Goal: Feedback & Contribution: Submit feedback/report problem

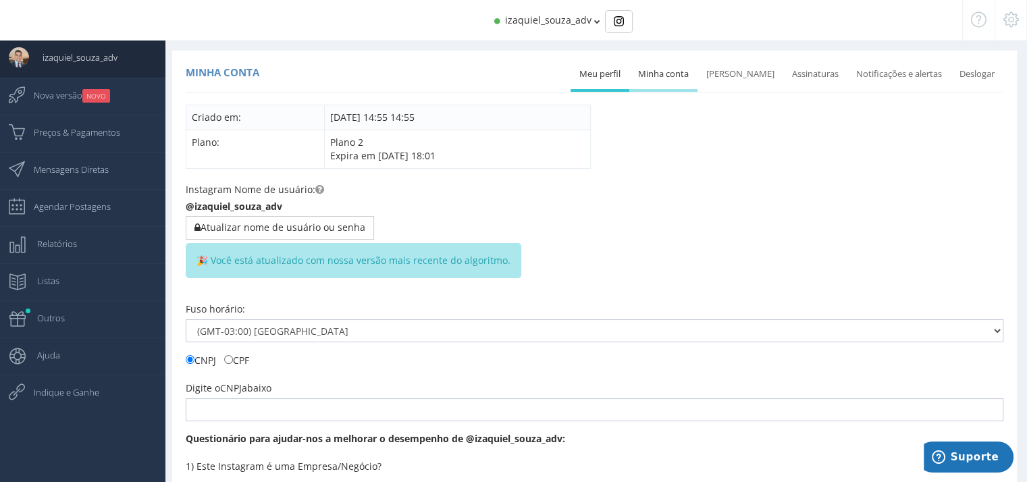
click at [686, 75] on link "Minha conta" at bounding box center [663, 74] width 68 height 30
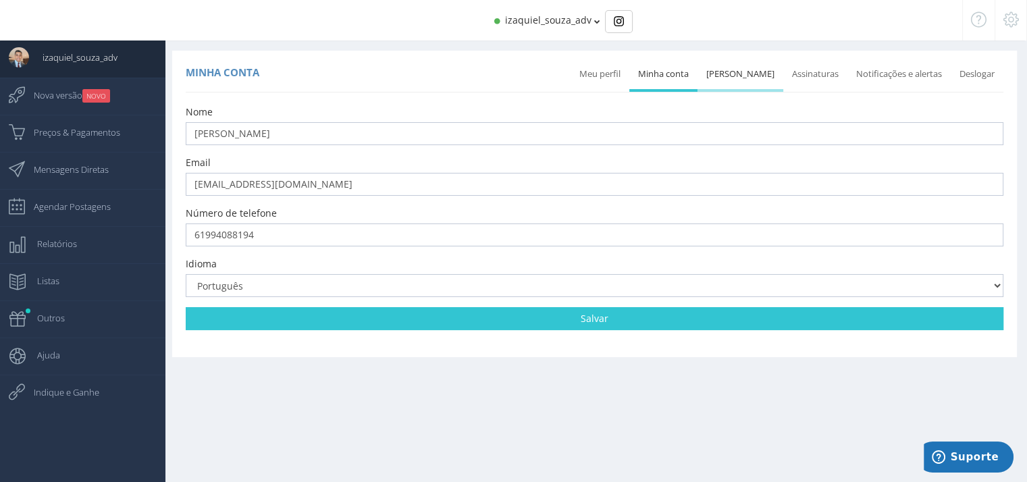
click at [749, 70] on link "Mudar senha" at bounding box center [740, 74] width 86 height 30
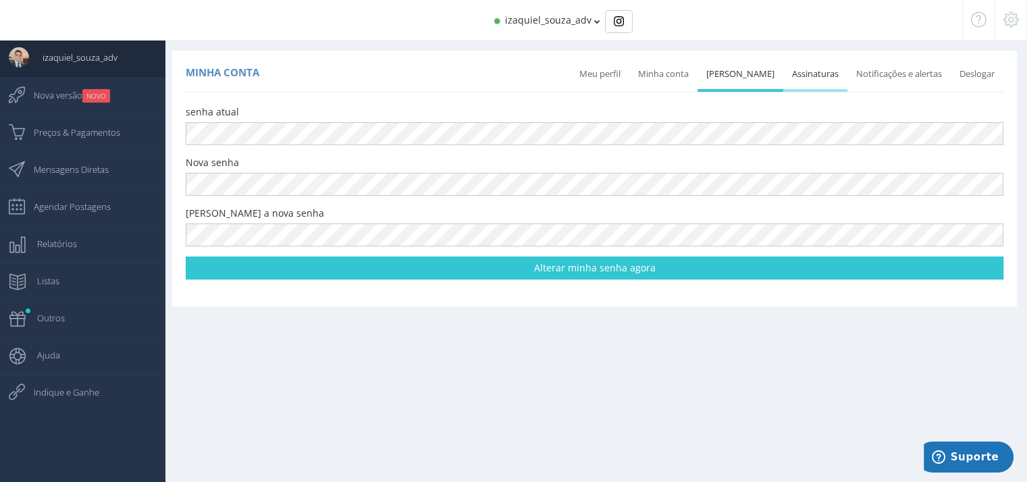
click at [817, 76] on link "Assinaturas" at bounding box center [815, 74] width 64 height 30
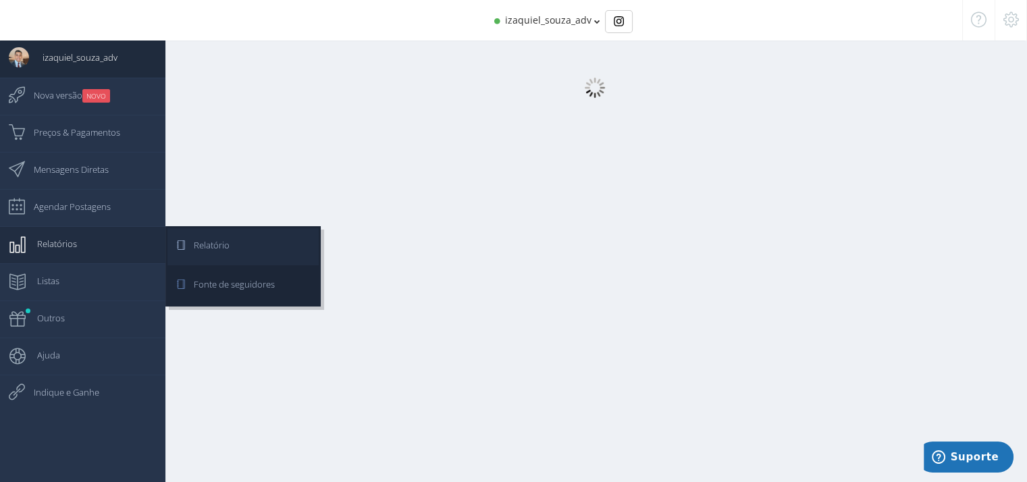
click at [201, 240] on span "Relatório" at bounding box center [204, 245] width 49 height 34
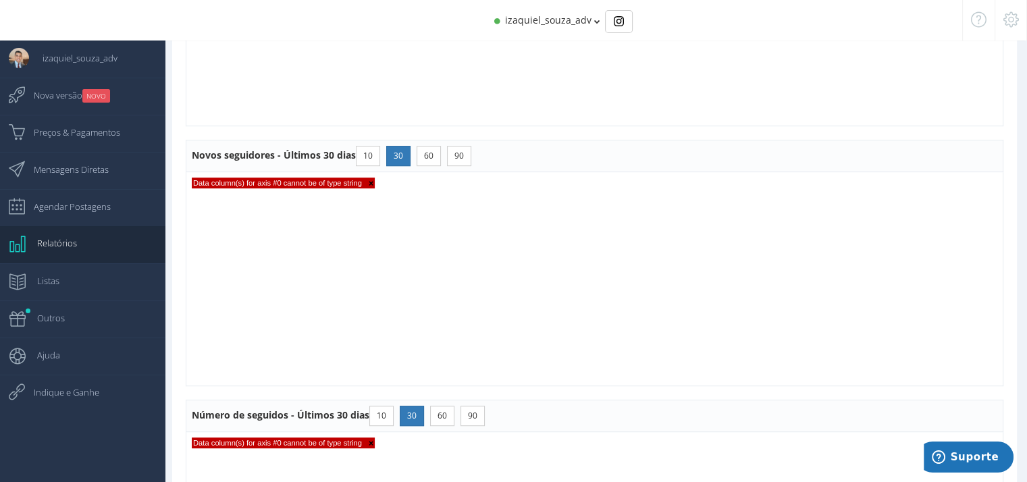
scroll to position [1044, 0]
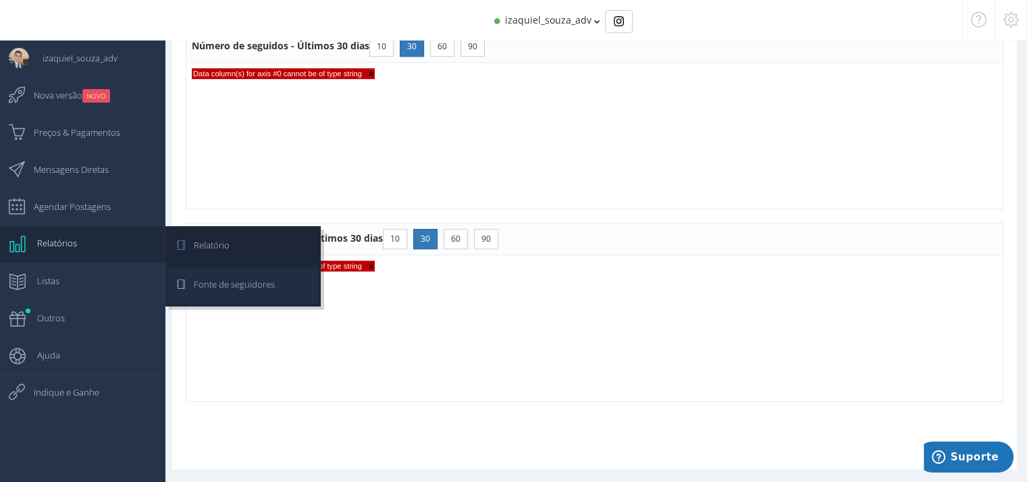
click at [215, 292] on span "Fonte de seguidores" at bounding box center [227, 284] width 95 height 34
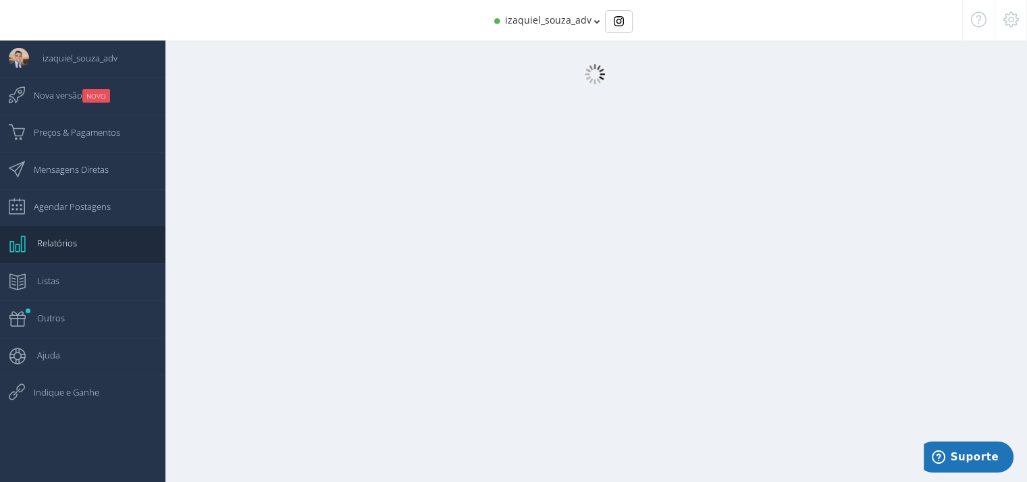
click at [551, 11] on div "izaquiel_souza_adv" at bounding box center [513, 20] width 897 height 41
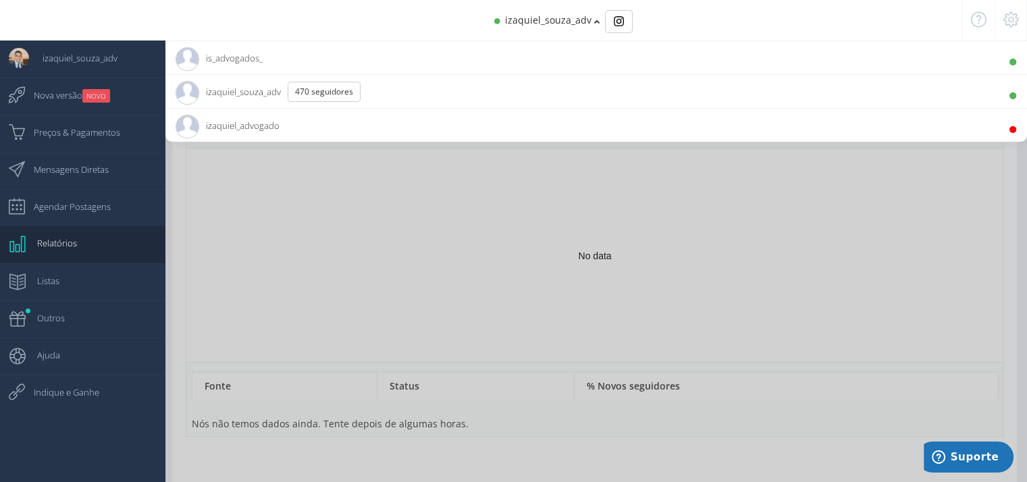
click at [250, 55] on span "is_advogados_" at bounding box center [219, 58] width 87 height 34
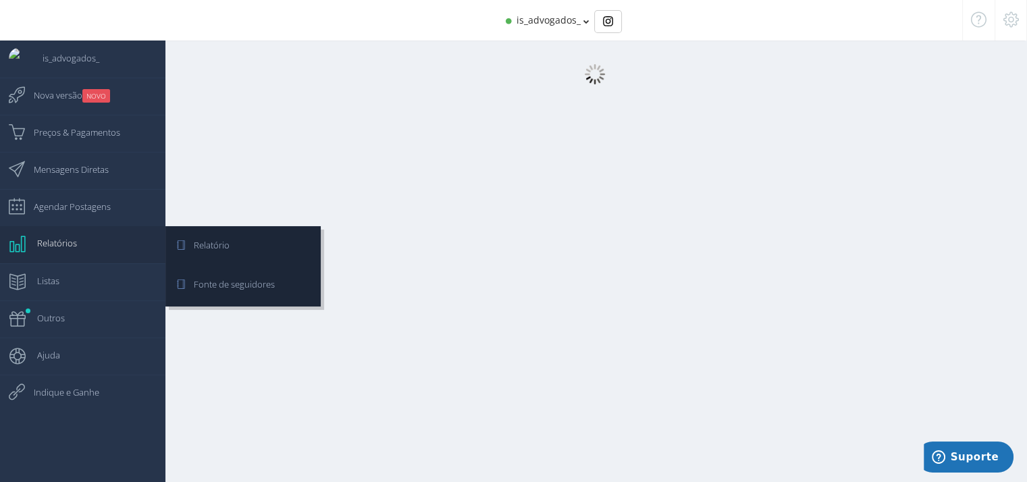
click at [32, 247] on span "Relatórios" at bounding box center [50, 243] width 53 height 34
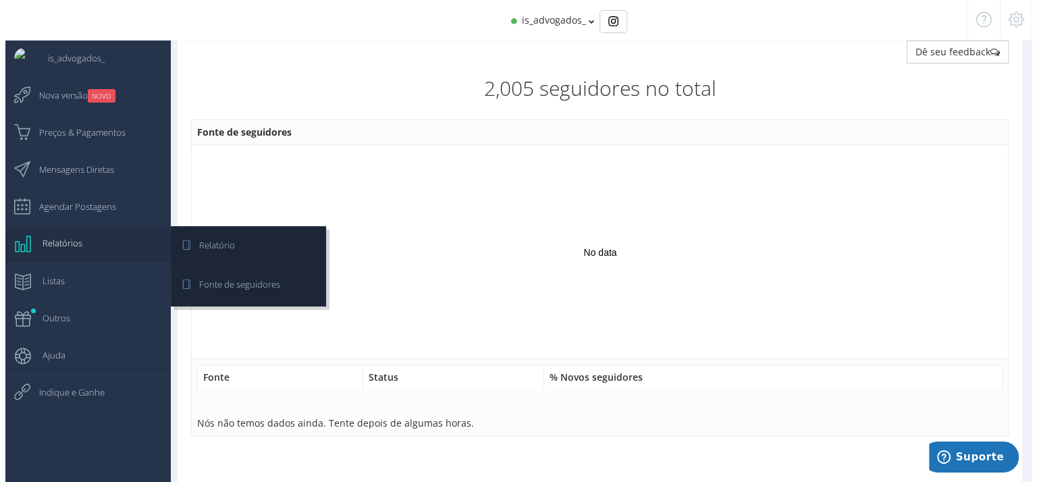
scroll to position [0, 0]
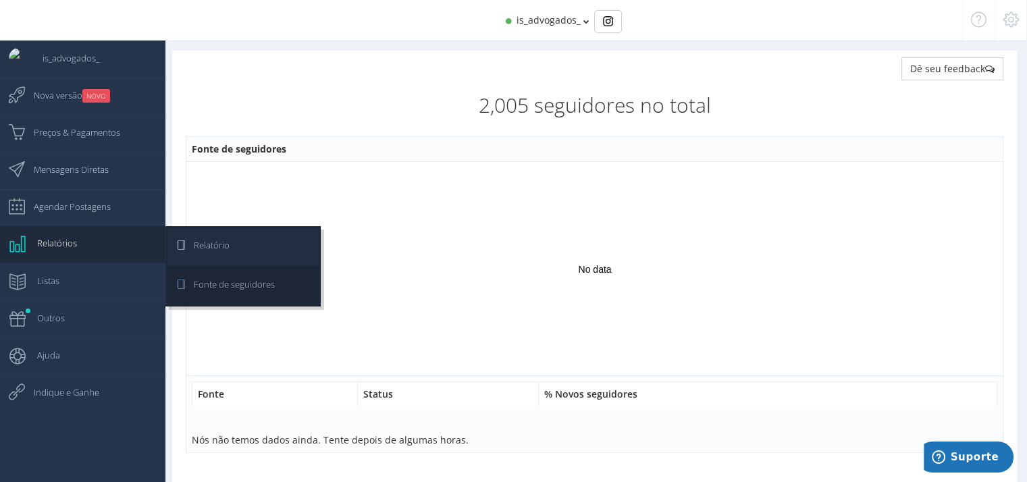
click at [234, 232] on link "Relatório" at bounding box center [242, 246] width 151 height 37
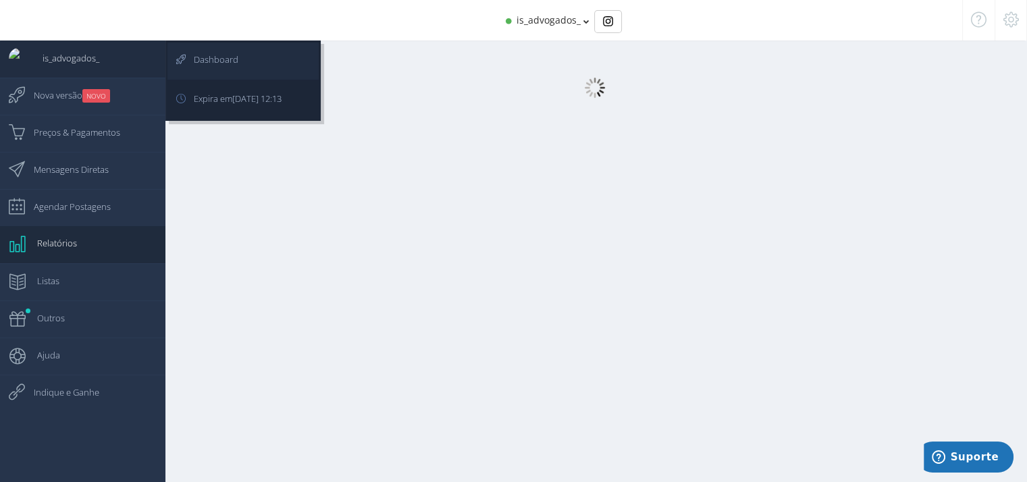
click at [230, 60] on span "Dashboard" at bounding box center [209, 60] width 58 height 34
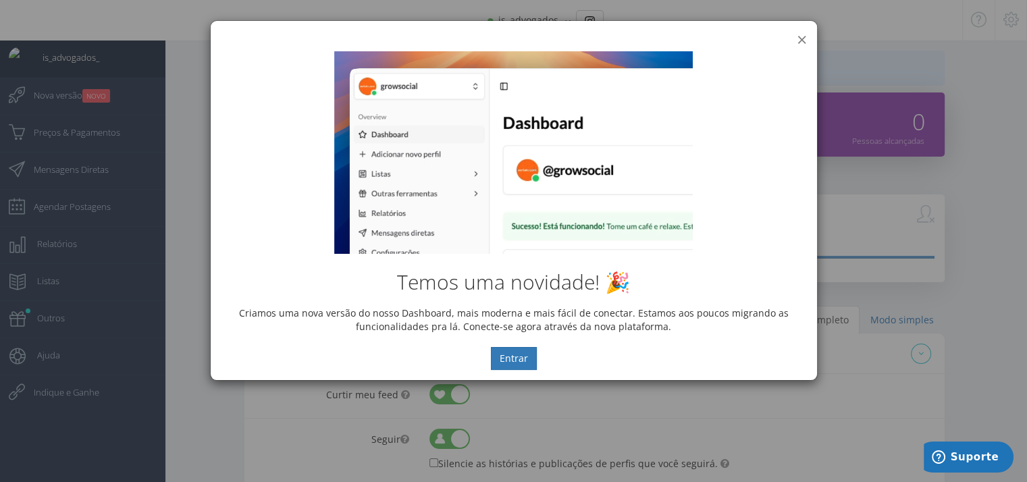
click at [799, 36] on button "×" at bounding box center [802, 39] width 10 height 18
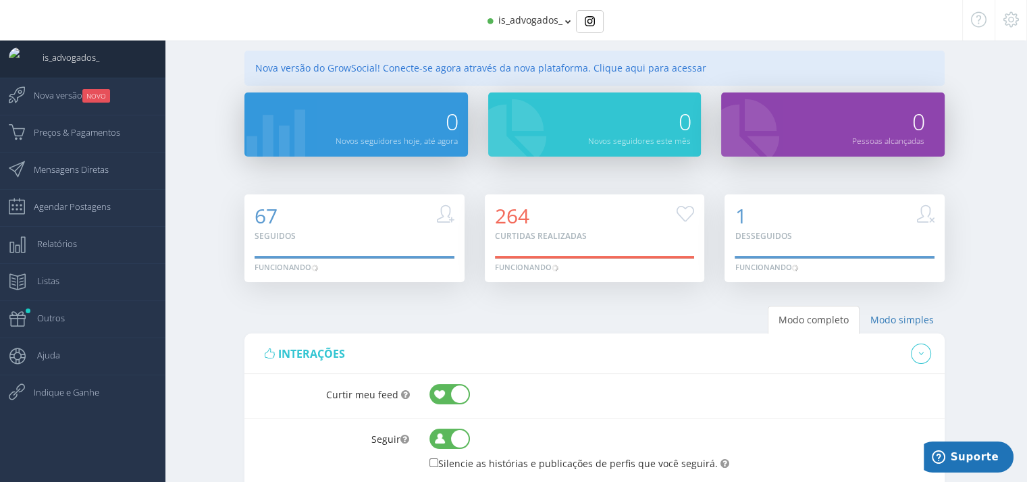
click at [674, 129] on div "0" at bounding box center [639, 112] width 103 height 41
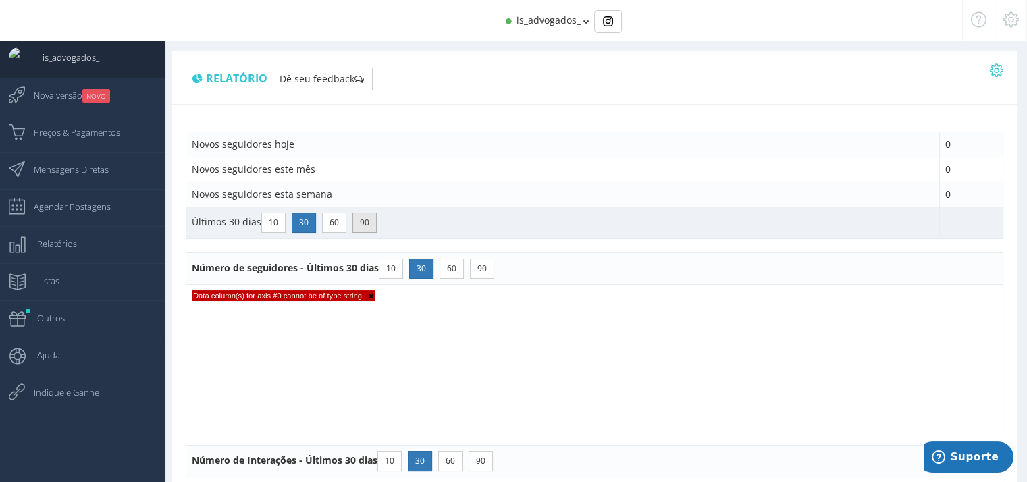
click at [352, 214] on button "90" at bounding box center [364, 223] width 24 height 20
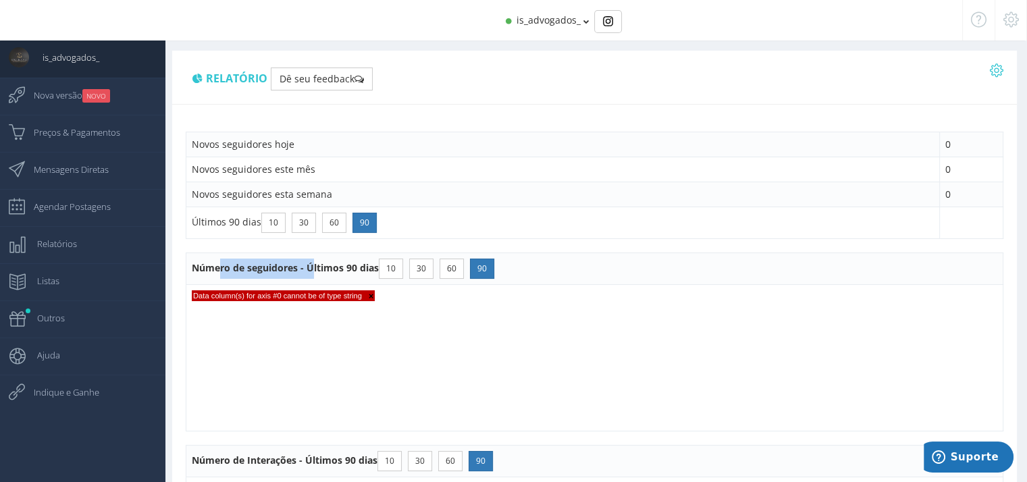
drag, startPoint x: 244, startPoint y: 267, endPoint x: 298, endPoint y: 263, distance: 53.4
click at [298, 263] on th "Número de seguidores - Últimos 90 dias 10 30 60 90" at bounding box center [594, 269] width 817 height 32
copy span "Número de seguidores"
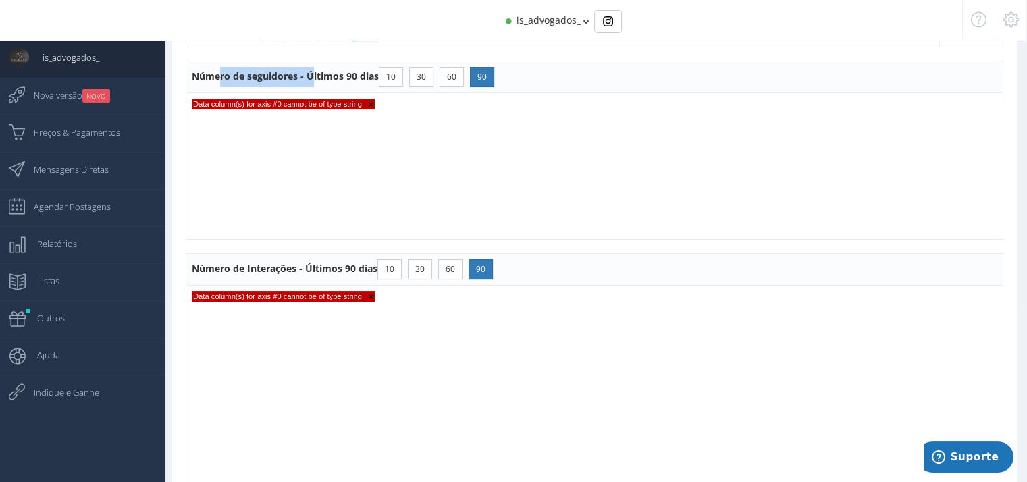
scroll to position [203, 0]
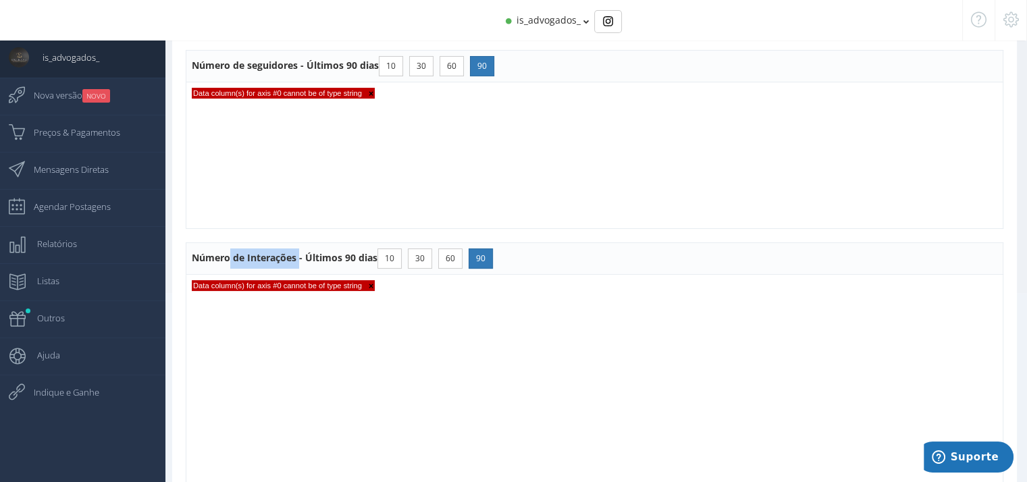
drag, startPoint x: 296, startPoint y: 256, endPoint x: 186, endPoint y: 261, distance: 110.2
click at [186, 261] on th "Número de Interações - Últimos 90 dias 10 30 60 90" at bounding box center [594, 259] width 817 height 32
copy span "Número de Interações"
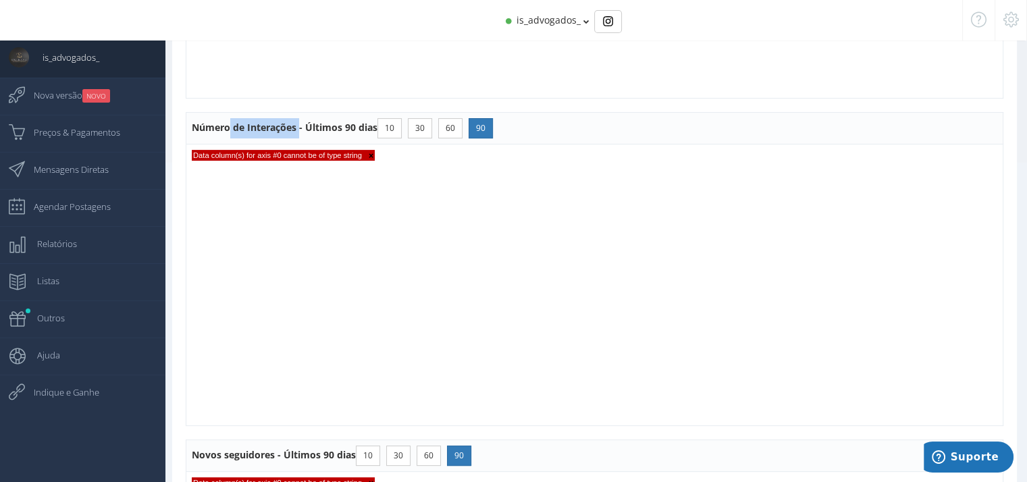
scroll to position [473, 0]
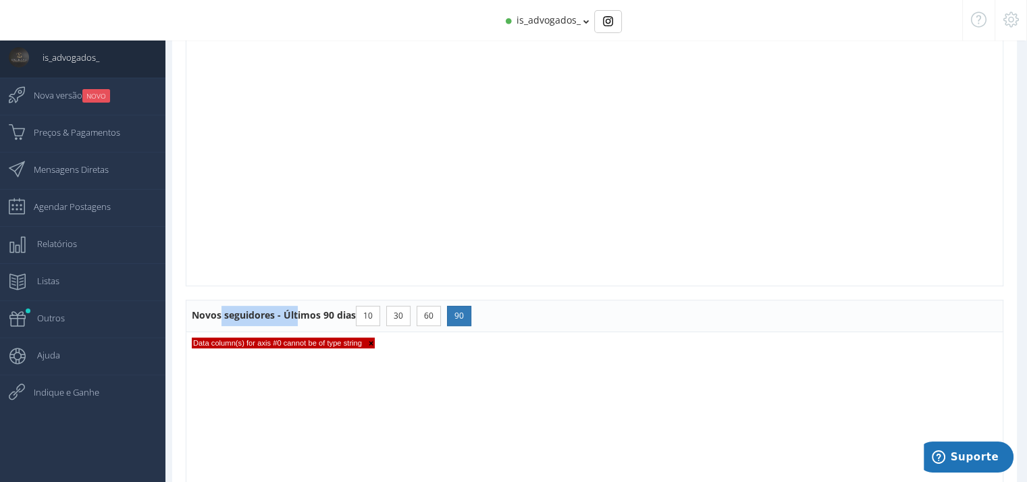
drag, startPoint x: 192, startPoint y: 313, endPoint x: 277, endPoint y: 319, distance: 86.0
click at [277, 319] on th "Novos seguidores - Últimos 90 dias 10 30 60 90" at bounding box center [594, 316] width 817 height 32
copy span "Novos seguidores"
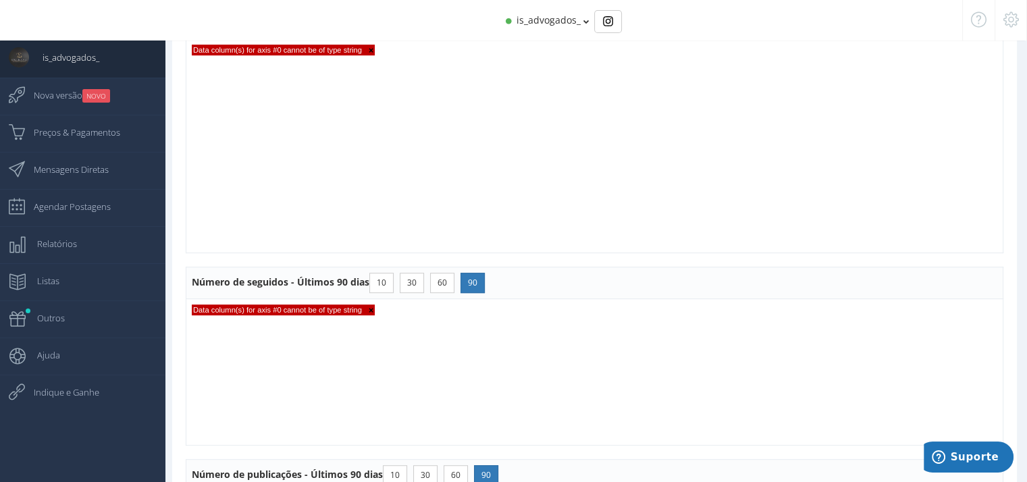
scroll to position [878, 0]
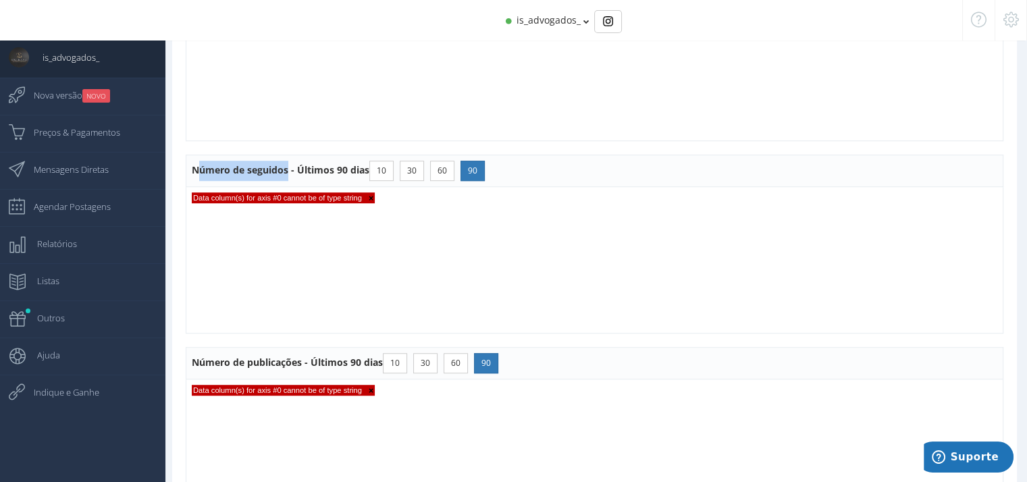
click at [286, 169] on th "Número de seguidos - Últimos 90 dias 10 30 60 90" at bounding box center [594, 171] width 817 height 32
drag, startPoint x: 197, startPoint y: 157, endPoint x: 190, endPoint y: 167, distance: 11.6
click at [196, 159] on th "Número de seguidos - Últimos 90 dias 10 30 60 90" at bounding box center [594, 171] width 817 height 32
drag, startPoint x: 188, startPoint y: 167, endPoint x: 287, endPoint y: 170, distance: 98.6
click at [288, 169] on th "Número de seguidos - Últimos 90 dias 10 30 60 90" at bounding box center [594, 171] width 817 height 32
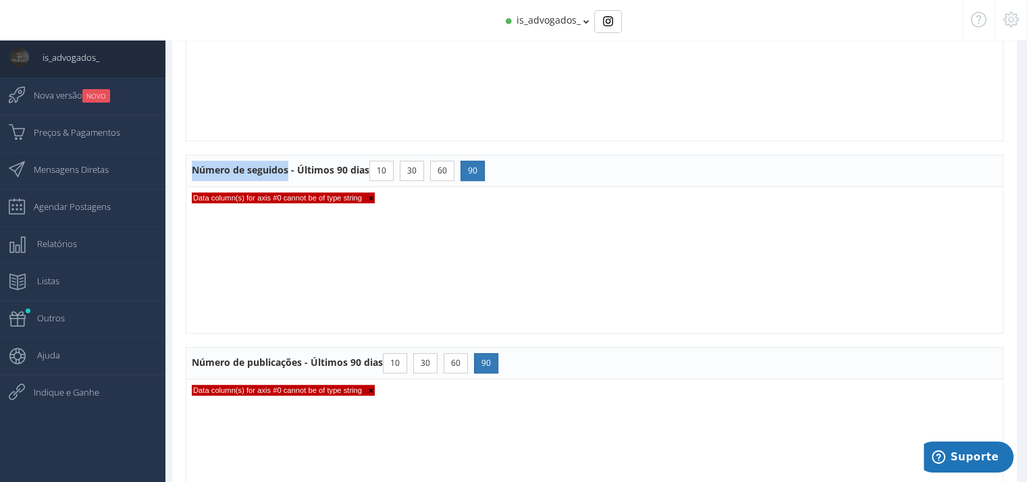
copy th "Número de seguidos"
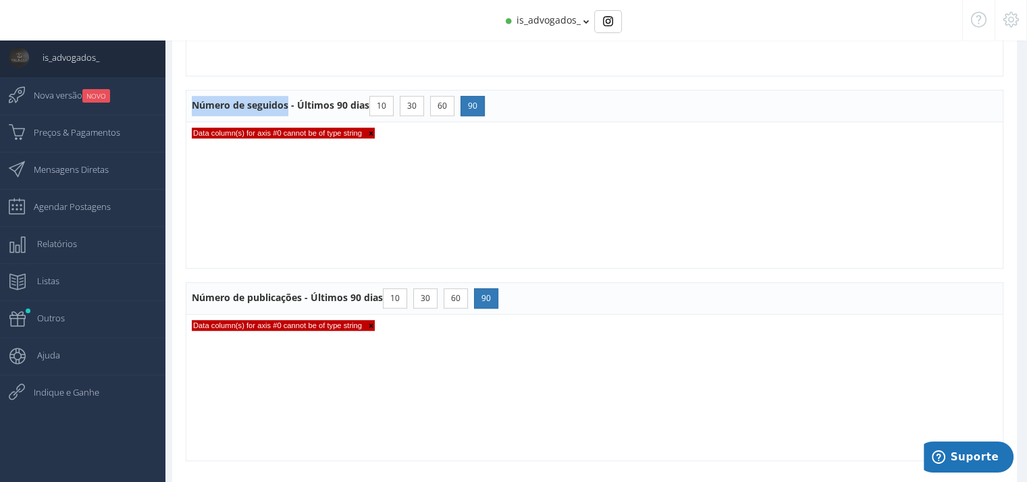
scroll to position [1002, 0]
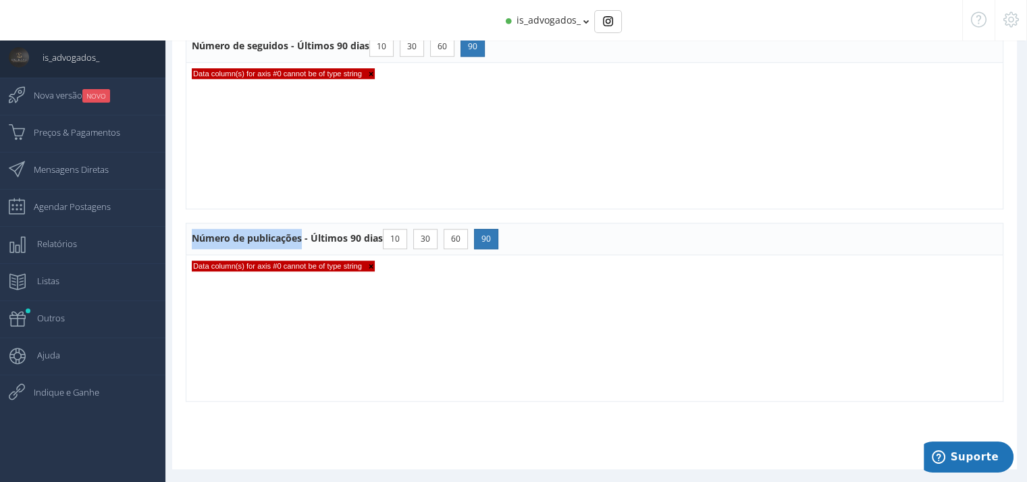
drag, startPoint x: 207, startPoint y: 236, endPoint x: 302, endPoint y: 237, distance: 95.2
click at [302, 237] on th "Número de publicações - Últimos 90 dias 10 30 60 90" at bounding box center [594, 239] width 817 height 32
copy th "Número de publicações"
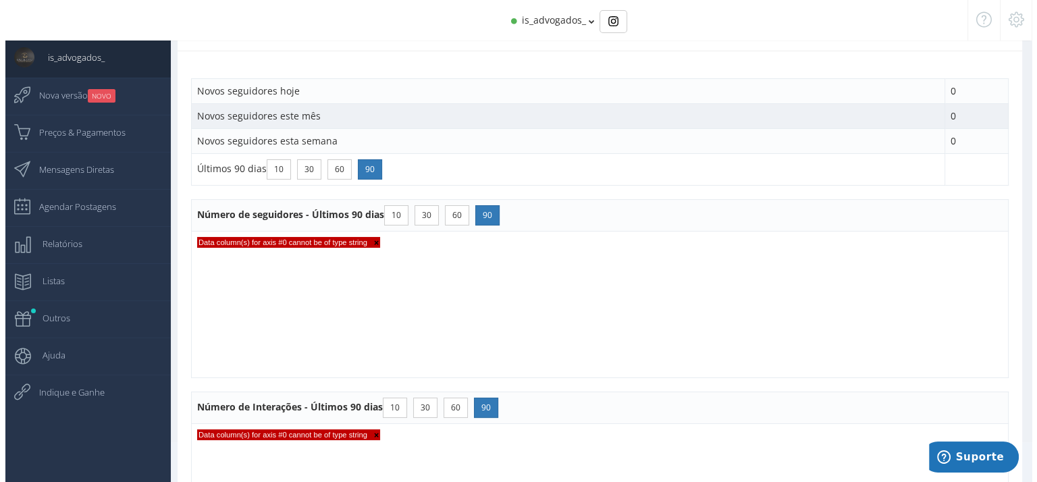
scroll to position [0, 0]
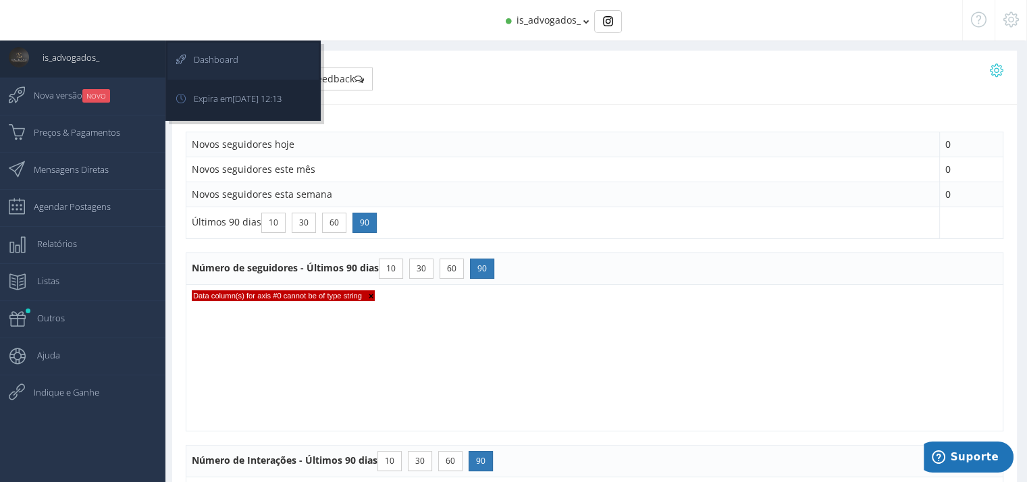
click at [208, 45] on span "Dashboard" at bounding box center [209, 60] width 58 height 34
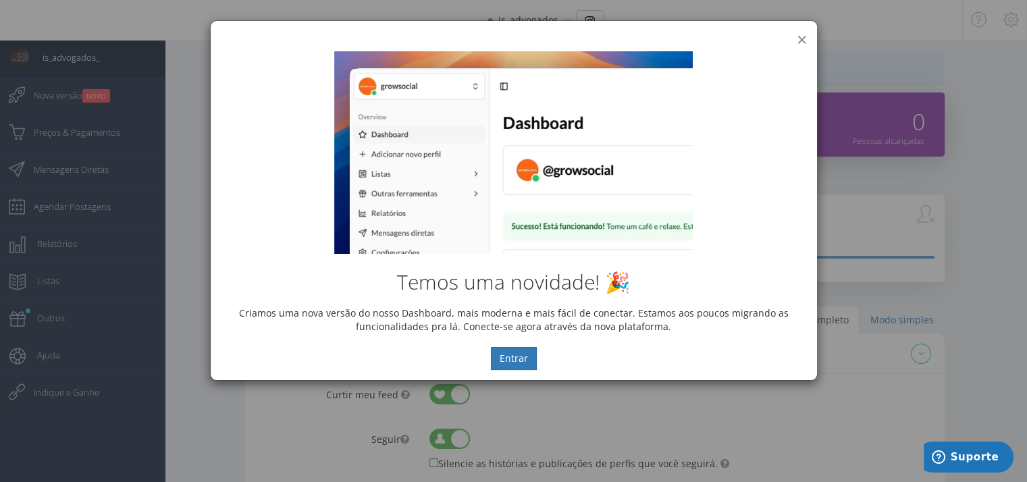
click at [802, 34] on button "×" at bounding box center [802, 39] width 10 height 18
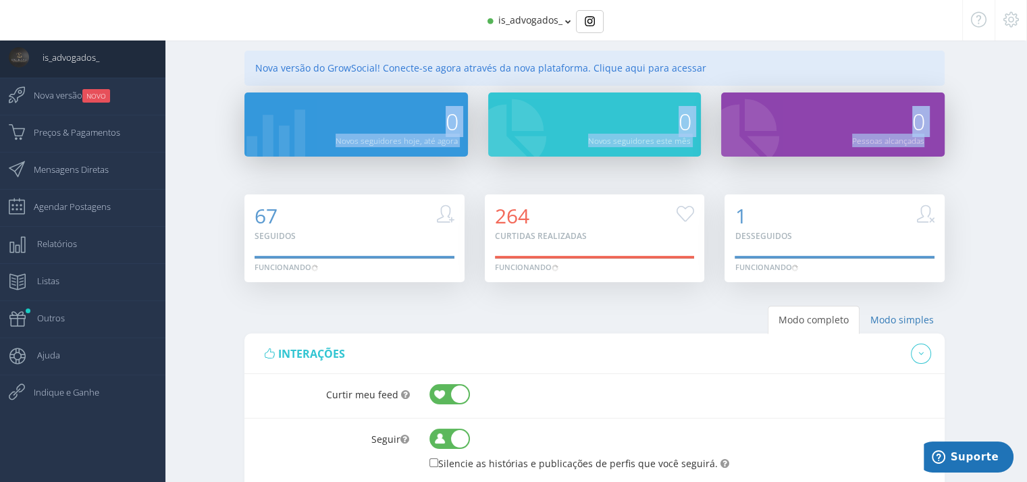
drag, startPoint x: 924, startPoint y: 141, endPoint x: 329, endPoint y: 127, distance: 594.3
click at [332, 127] on div "0 Novos seguidores hoje, até agora 0 Novos seguidores este mês" at bounding box center [594, 132] width 720 height 81
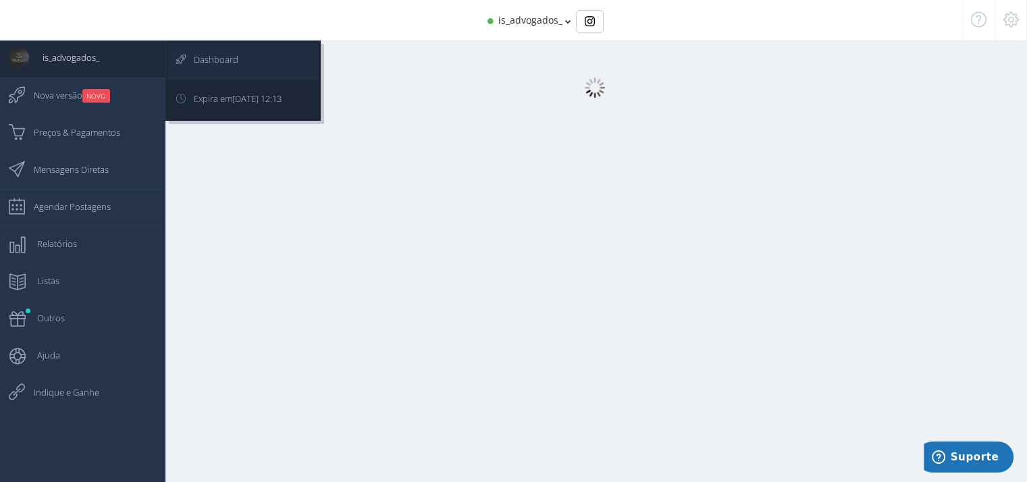
click at [207, 62] on span "Dashboard" at bounding box center [209, 60] width 58 height 34
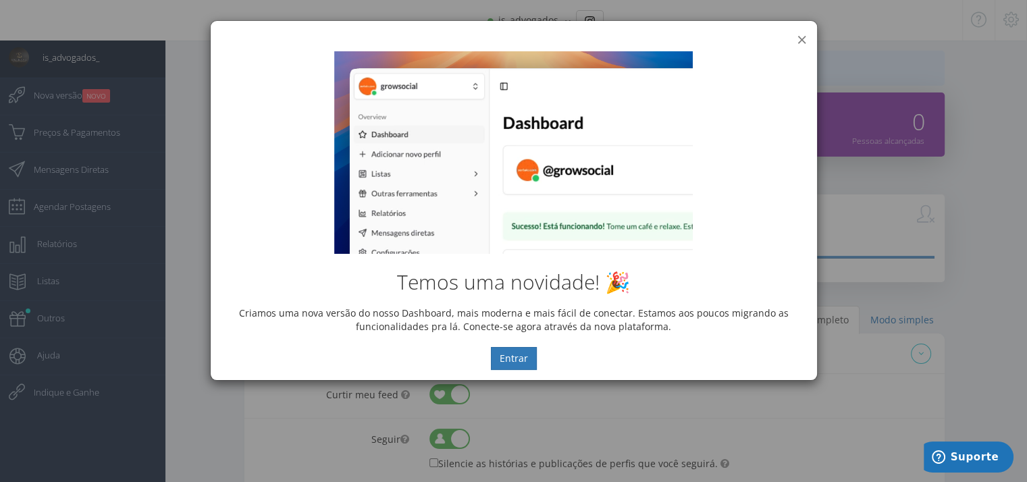
click at [797, 37] on button "×" at bounding box center [802, 39] width 10 height 18
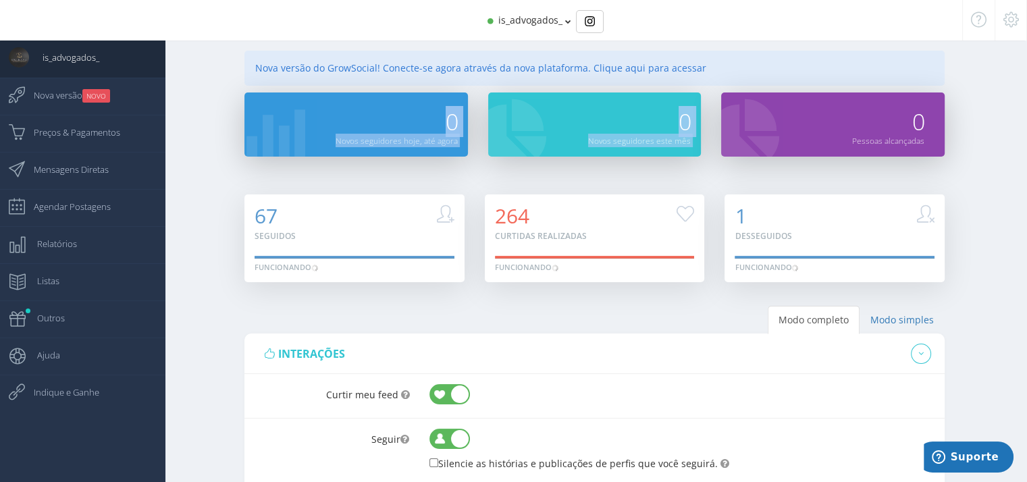
drag, startPoint x: 932, startPoint y: 142, endPoint x: 235, endPoint y: 115, distance: 698.0
click at [236, 115] on div "0 Novos seguidores hoje, até agora 0 Novos seguidores este mês" at bounding box center [594, 132] width 720 height 81
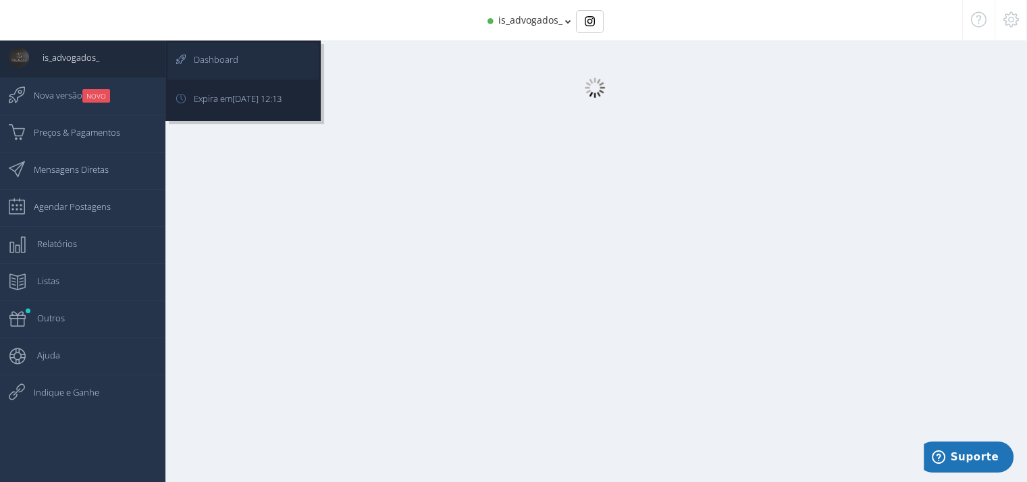
click at [243, 49] on link "Dashboard" at bounding box center [242, 61] width 151 height 37
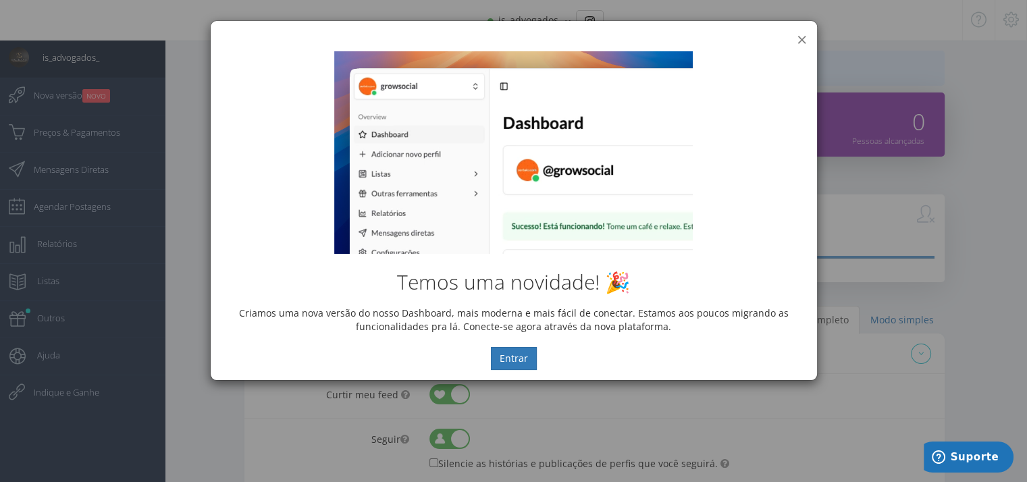
click at [801, 24] on div "× IG Grow Social" at bounding box center [514, 31] width 606 height 20
click at [801, 34] on button "×" at bounding box center [802, 39] width 10 height 18
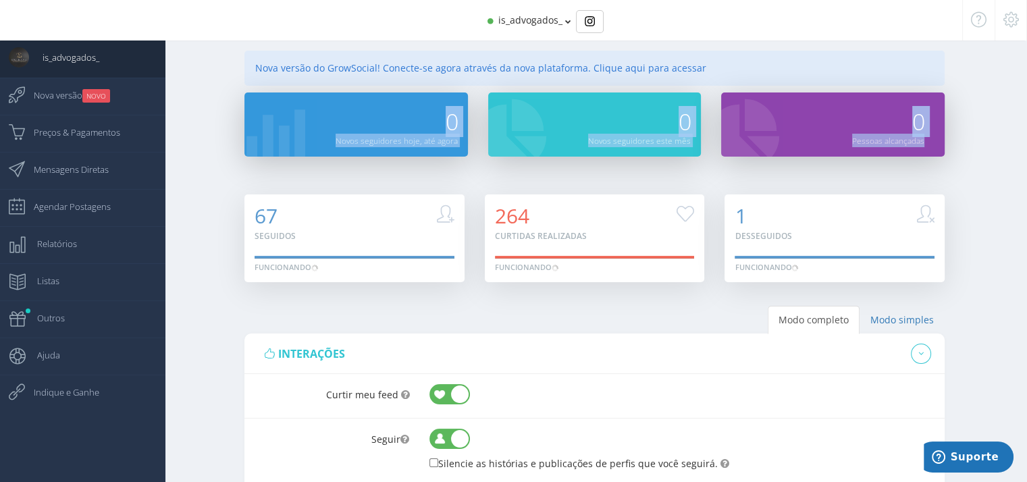
drag, startPoint x: 965, startPoint y: 149, endPoint x: 928, endPoint y: 142, distance: 38.5
click at [928, 142] on div "0 Novos seguidores hoje, até agora 0 Novos seguidores este mês" at bounding box center [594, 117] width 865 height 113
copy div "0 Novos seguidores hoje, até agora 0 Novos seguidores este mês 0 Pessoas alcanç…"
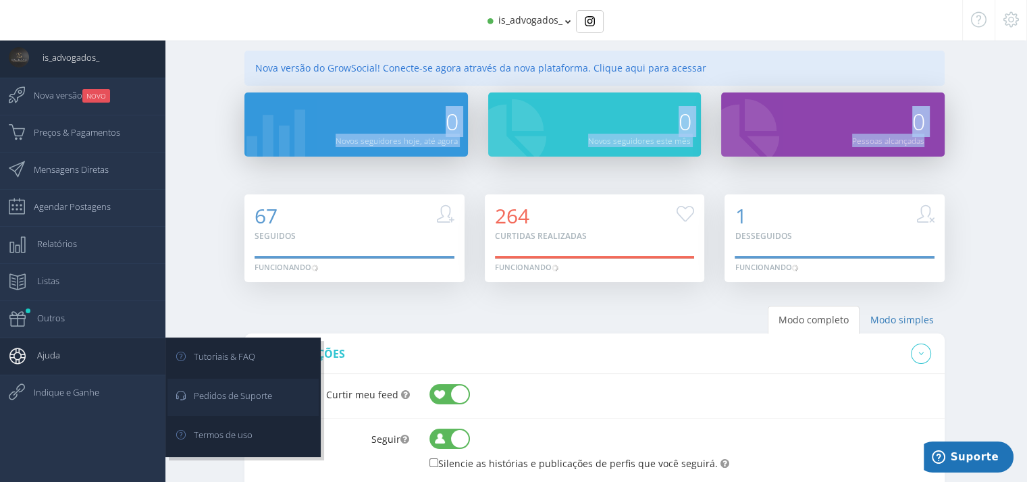
click at [258, 390] on span "Pedidos de Suporte" at bounding box center [226, 396] width 92 height 34
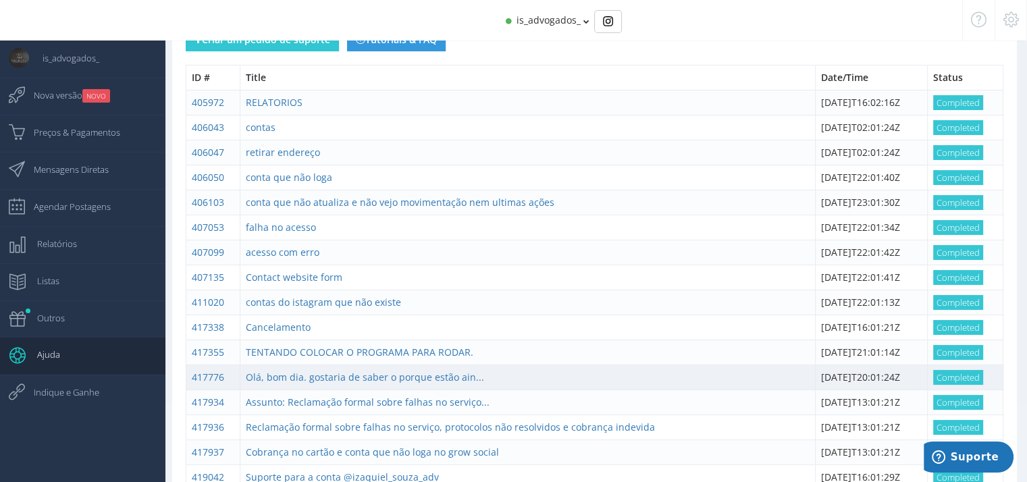
scroll to position [163, 0]
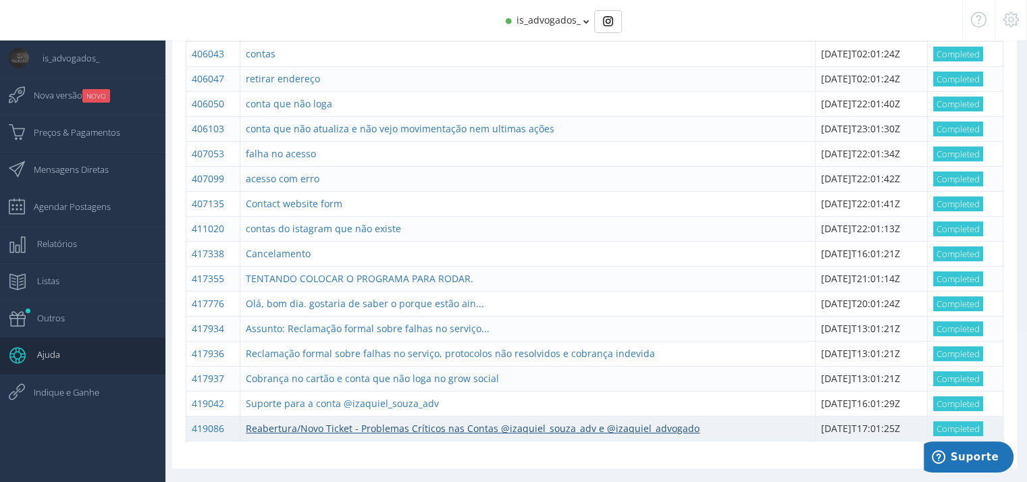
click at [383, 424] on link "Reabertura/Novo Ticket - Problemas Críticos nas Contas @izaquiel_souza_adv e @i…" at bounding box center [473, 428] width 454 height 13
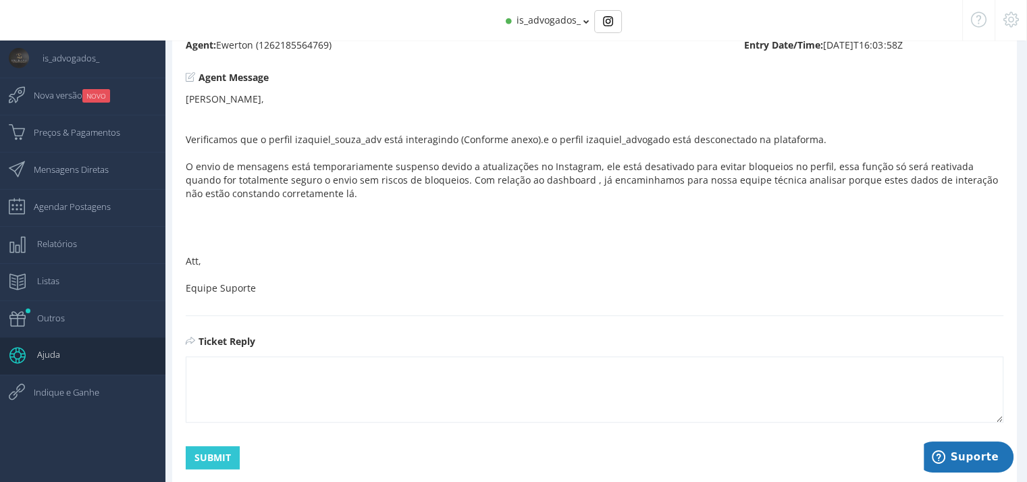
scroll to position [770, 0]
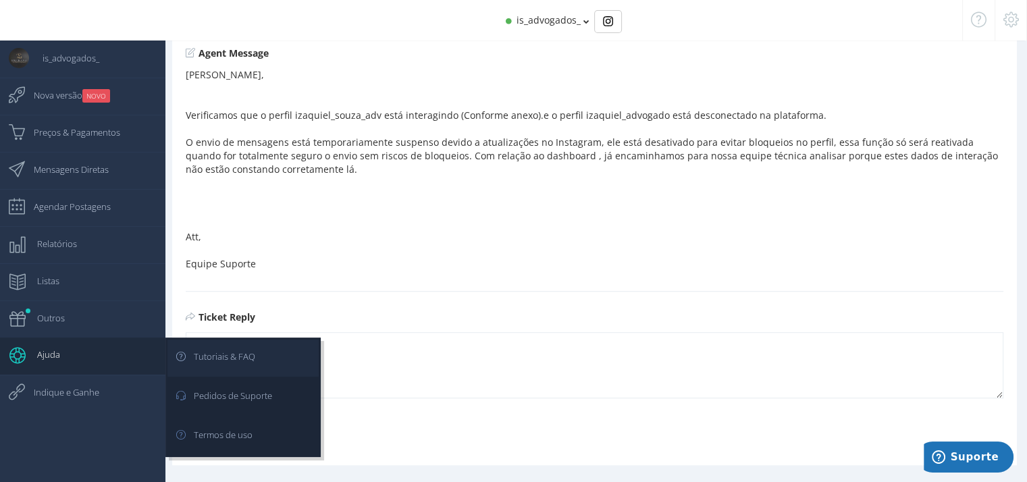
click at [285, 363] on link "Tutoriais & FAQ" at bounding box center [242, 358] width 151 height 37
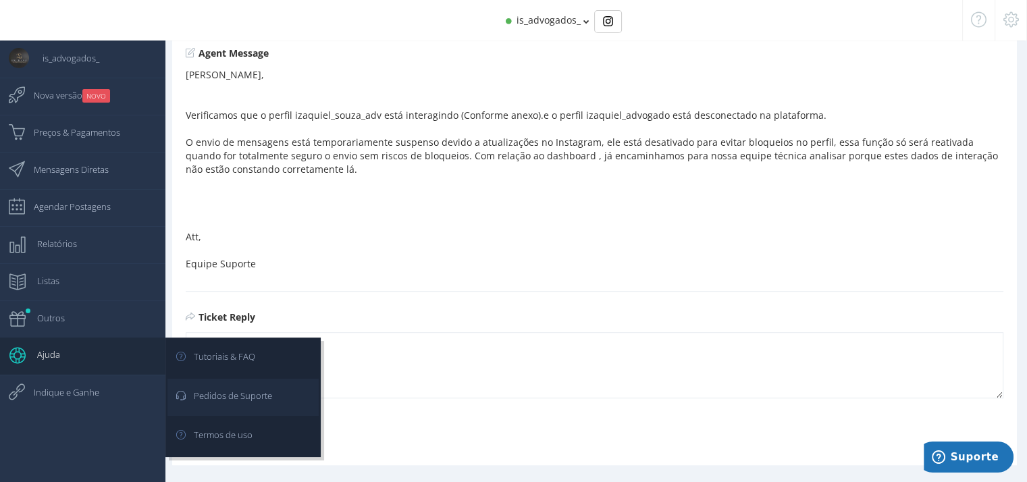
click at [257, 396] on span "Pedidos de Suporte" at bounding box center [226, 396] width 92 height 34
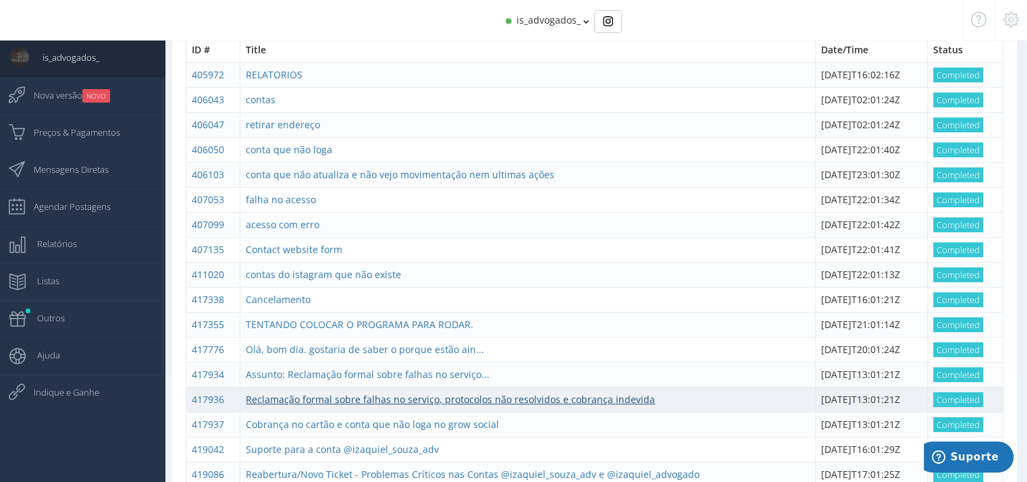
scroll to position [163, 0]
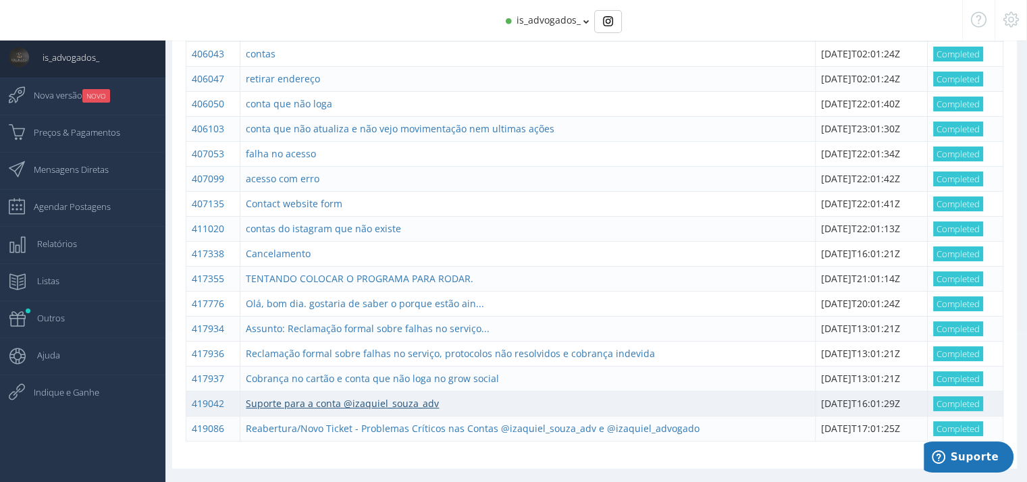
click at [381, 403] on link "Suporte para a conta @izaquiel_souza_adv" at bounding box center [342, 403] width 193 height 13
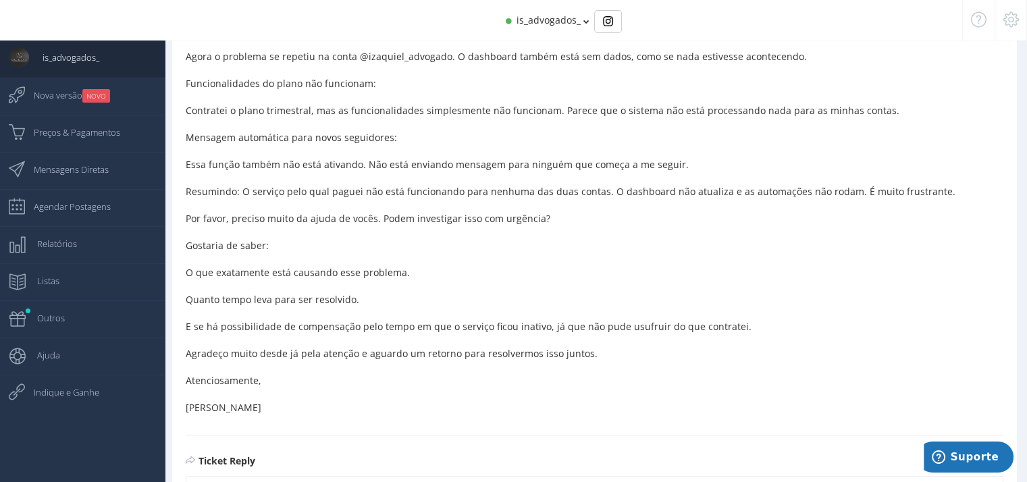
scroll to position [649, 0]
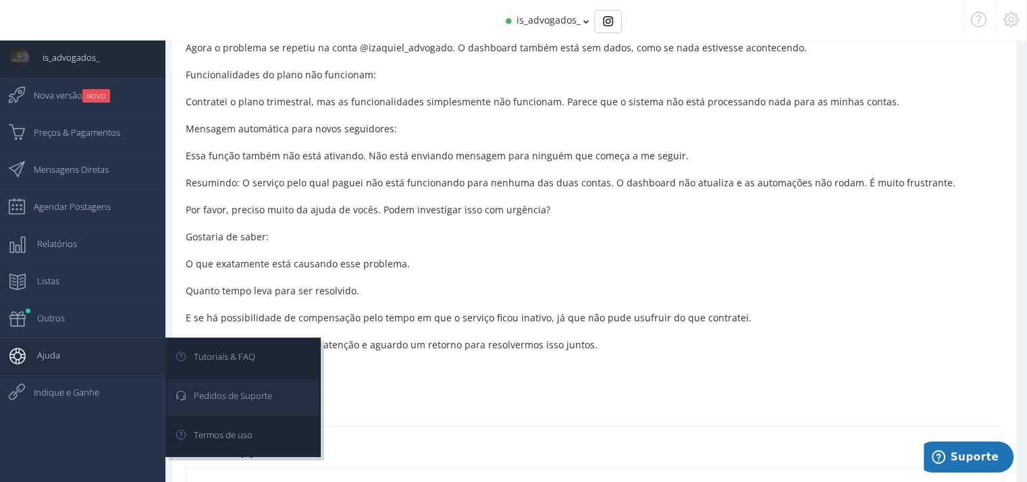
click at [263, 388] on span "Pedidos de Suporte" at bounding box center [226, 396] width 92 height 34
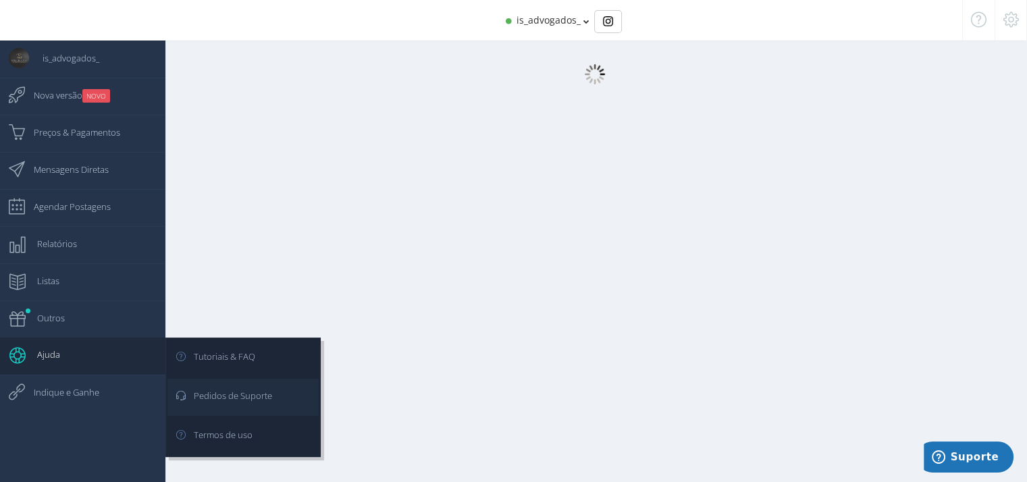
scroll to position [14, 0]
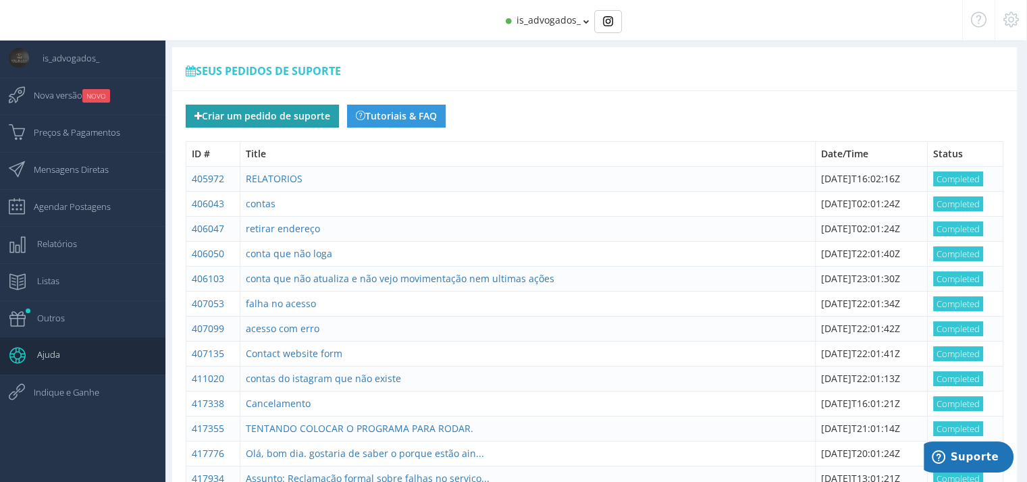
click at [280, 107] on button "Criar um pedido de suporte" at bounding box center [262, 116] width 153 height 23
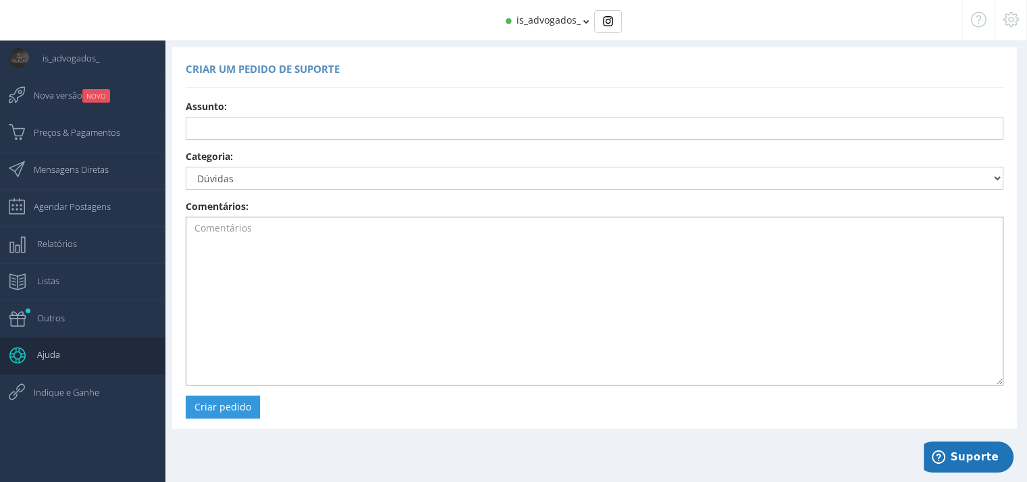
click at [282, 261] on textarea at bounding box center [595, 301] width 818 height 169
paste textarea "0 Novos seguidores hoje, até agora 0 Novos seguidores este mês 0 Pessoas alcanç…"
type textarea "0 Novos seguidores hoje, até agora 0 Novos seguidores este mês 0 Pessoas alcanç…"
drag, startPoint x: 278, startPoint y: 313, endPoint x: 182, endPoint y: 217, distance: 136.1
click at [182, 217] on div "Criar um pedido de suporte Email: izadvogadosass@gmail.com Nome: IZAQUIEL SOUZA…" at bounding box center [594, 237] width 845 height 381
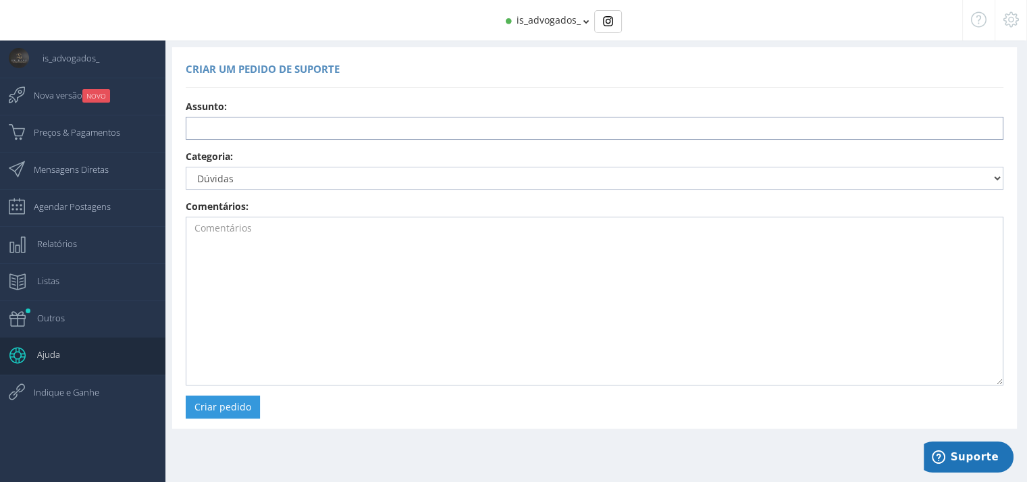
click at [220, 122] on input "text" at bounding box center [595, 128] width 818 height 23
click at [290, 126] on input "text" at bounding box center [595, 128] width 818 height 23
click at [225, 122] on input "text" at bounding box center [595, 128] width 818 height 23
type input "d"
type input "DASH BOARD E RELATORIOS QUE NÃO ATUALIZAM"
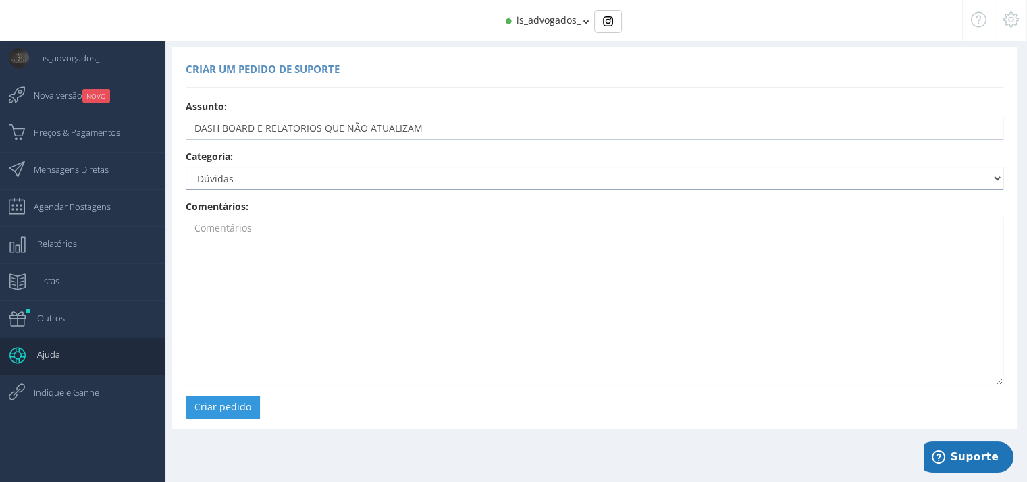
click at [232, 175] on select "Dúvidas Sugestões Relatar erro Cancelar renovação automática @is_advogados_ Tro…" at bounding box center [595, 178] width 818 height 23
select select "358"
click at [186, 167] on select "Dúvidas Sugestões Relatar erro Cancelar renovação automática @is_advogados_ Tro…" at bounding box center [595, 178] width 818 height 23
click at [237, 480] on div "Criar um pedido de suporte Email: izadvogadosass@gmail.com Nome: IZAQUIEL SOUZA…" at bounding box center [588, 234] width 878 height 496
drag, startPoint x: 300, startPoint y: 313, endPoint x: 296, endPoint y: 307, distance: 7.0
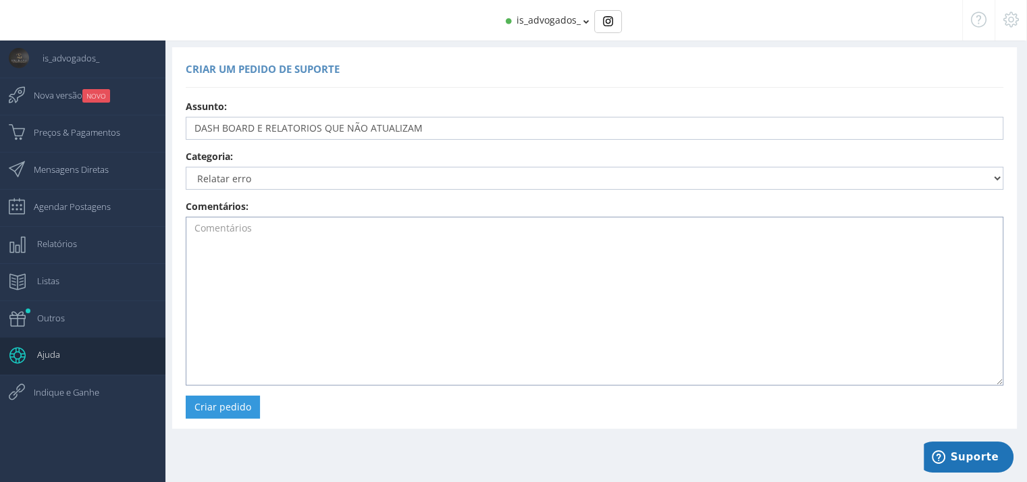
click at [299, 310] on textarea at bounding box center [595, 301] width 818 height 169
paste textarea "rezados, Escrevo para formalizar uma reclamação e solicitar suporte técnico ime…"
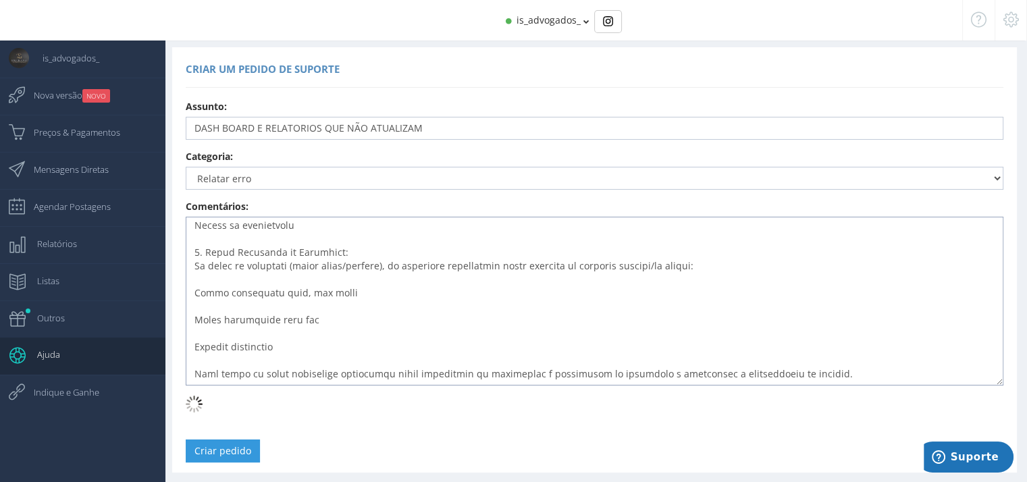
scroll to position [281, 0]
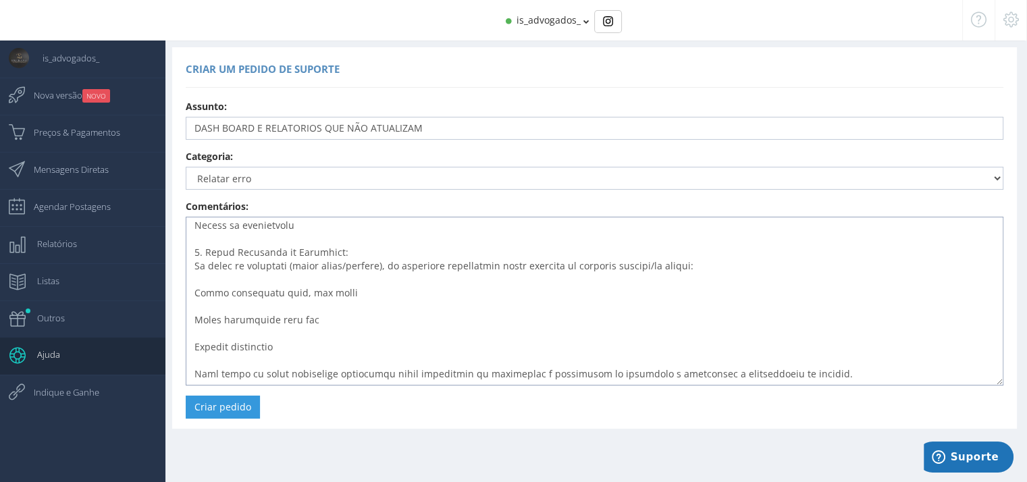
paste textarea "Informações da Minha Conta: E-mail de Cadastro: [Seu E-mail de Cadastro na Grow…"
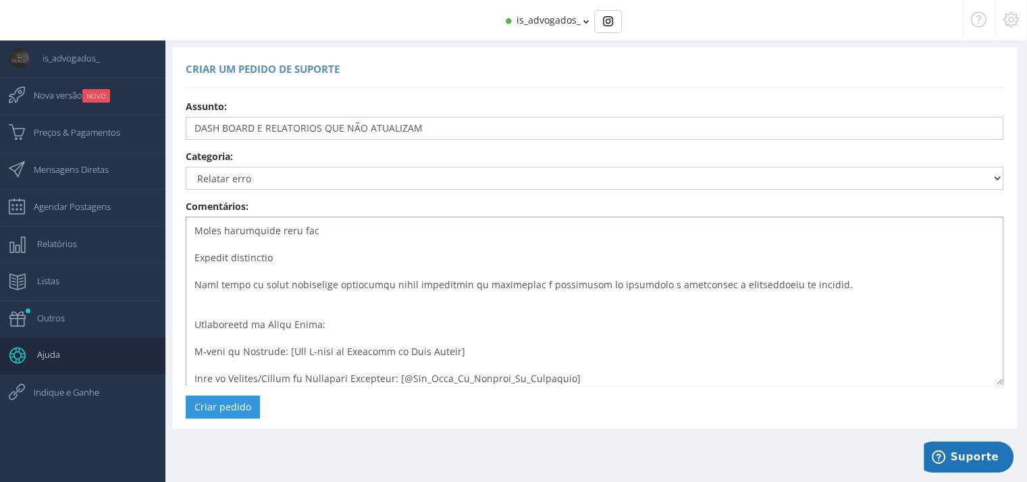
scroll to position [375, 0]
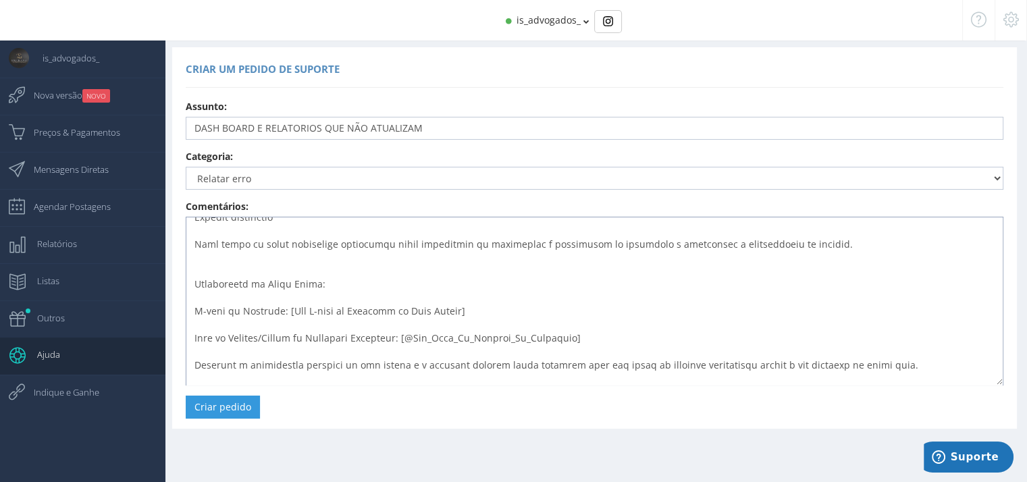
drag, startPoint x: 281, startPoint y: 312, endPoint x: 454, endPoint y: 311, distance: 172.8
click at [456, 311] on textarea at bounding box center [595, 301] width 818 height 169
paste textarea "[EMAIL_ADDRESS][DOMAIN_NAME]"
drag, startPoint x: 419, startPoint y: 339, endPoint x: 601, endPoint y: 337, distance: 182.3
click at [601, 337] on textarea at bounding box center [595, 301] width 818 height 169
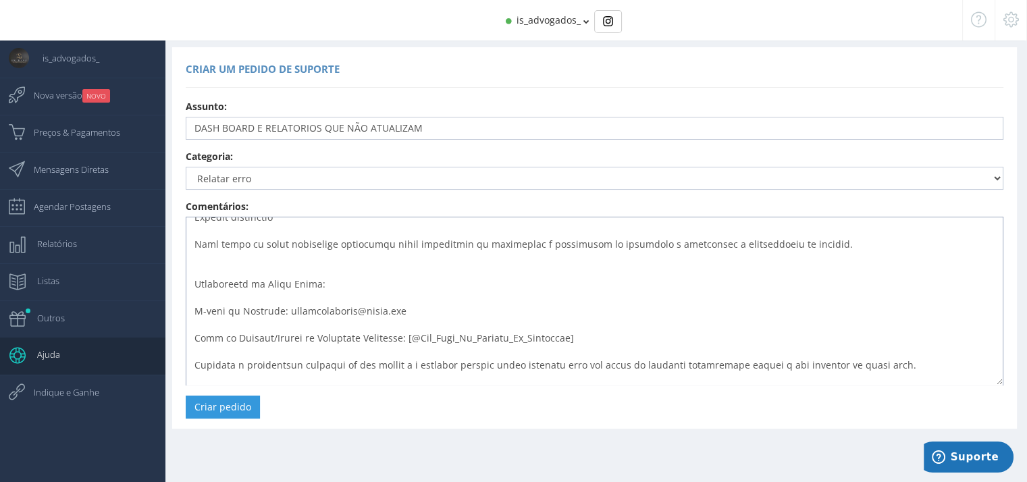
paste textarea "is_advogados_"
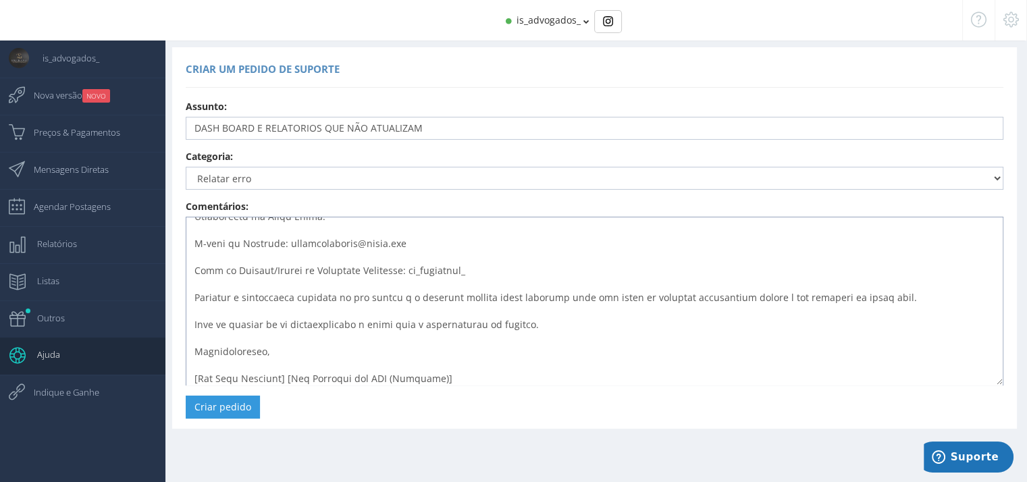
scroll to position [447, 0]
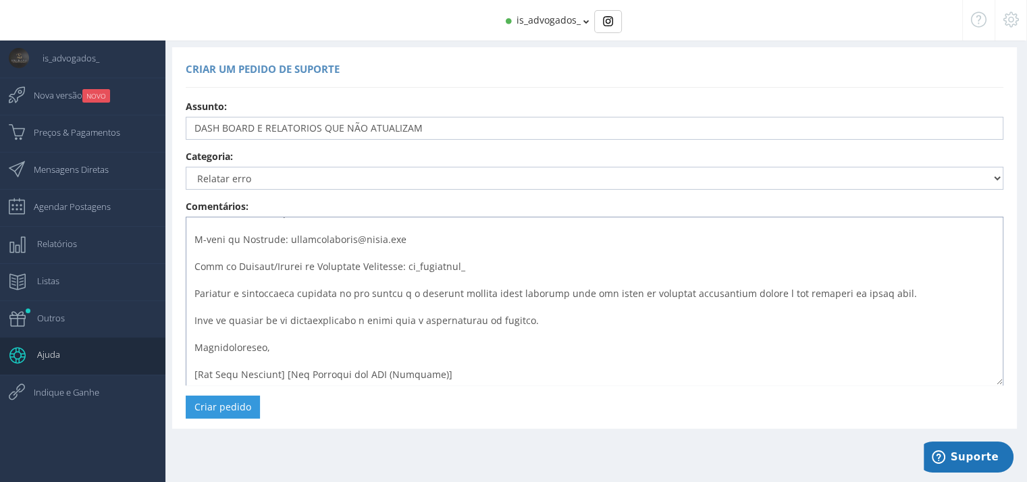
drag, startPoint x: 454, startPoint y: 373, endPoint x: 188, endPoint y: 375, distance: 266.0
click at [188, 375] on textarea at bounding box center [595, 301] width 818 height 169
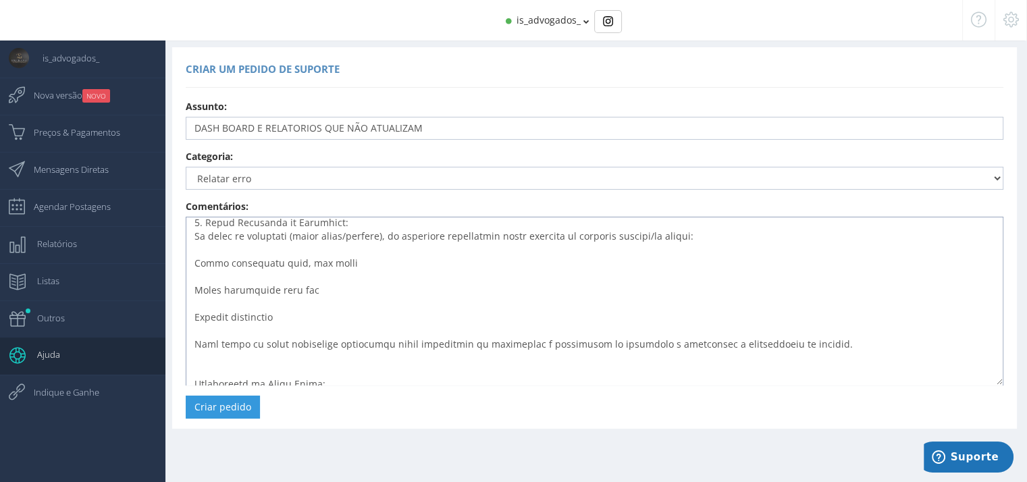
scroll to position [420, 0]
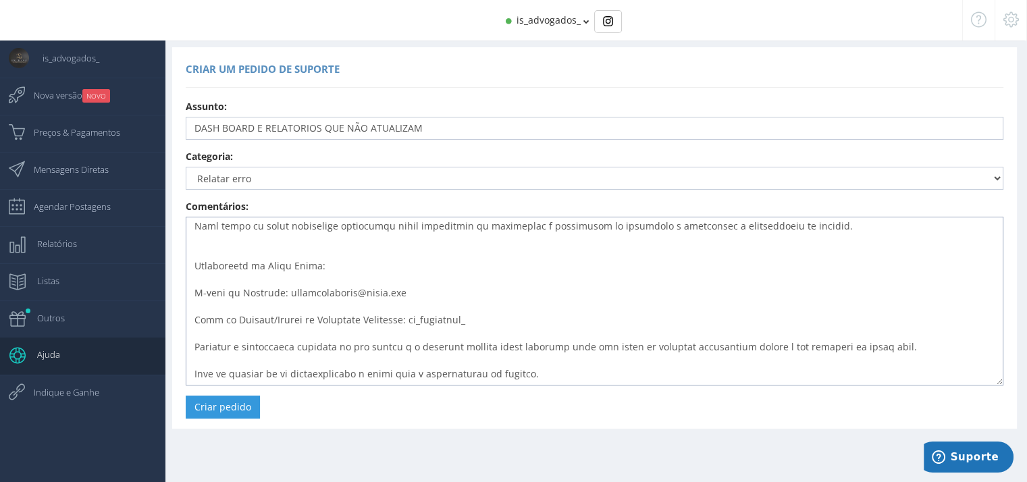
click at [315, 369] on textarea at bounding box center [595, 301] width 818 height 169
paste textarea "is_advogados_"
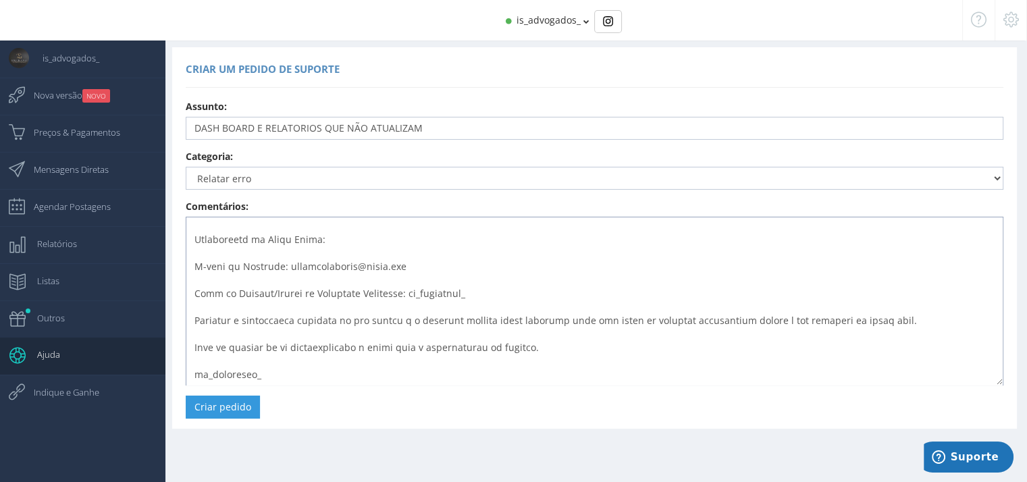
drag, startPoint x: 270, startPoint y: 380, endPoint x: 192, endPoint y: 373, distance: 78.6
click at [192, 373] on textarea at bounding box center [595, 301] width 818 height 169
type textarea "rezados, Escrevo para formalizar uma reclamação e solicitar suporte técnico ime…"
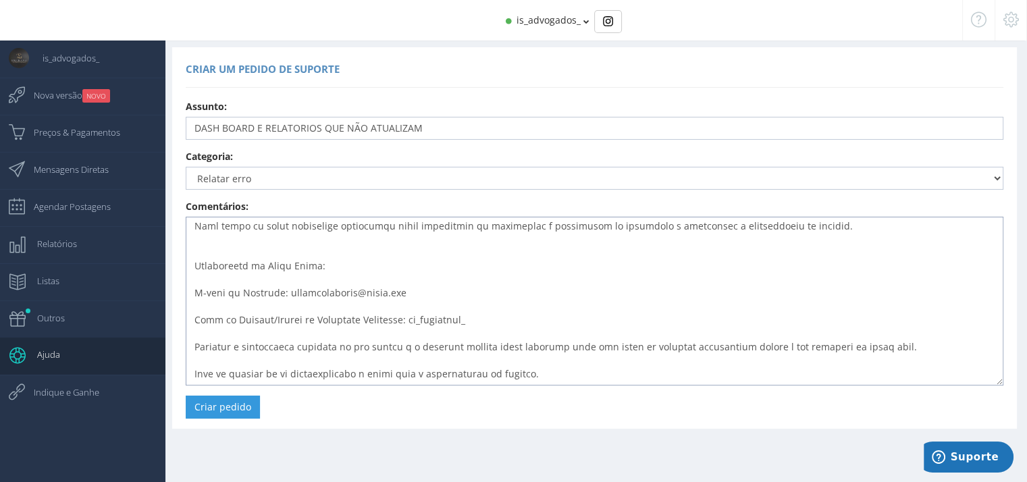
click at [356, 367] on textarea at bounding box center [595, 301] width 818 height 169
click at [349, 361] on textarea at bounding box center [595, 301] width 818 height 169
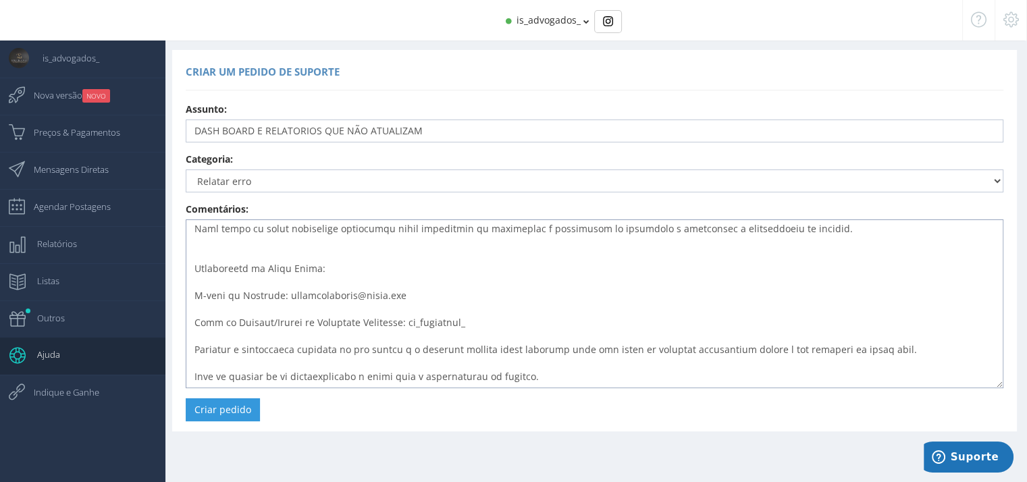
scroll to position [14, 0]
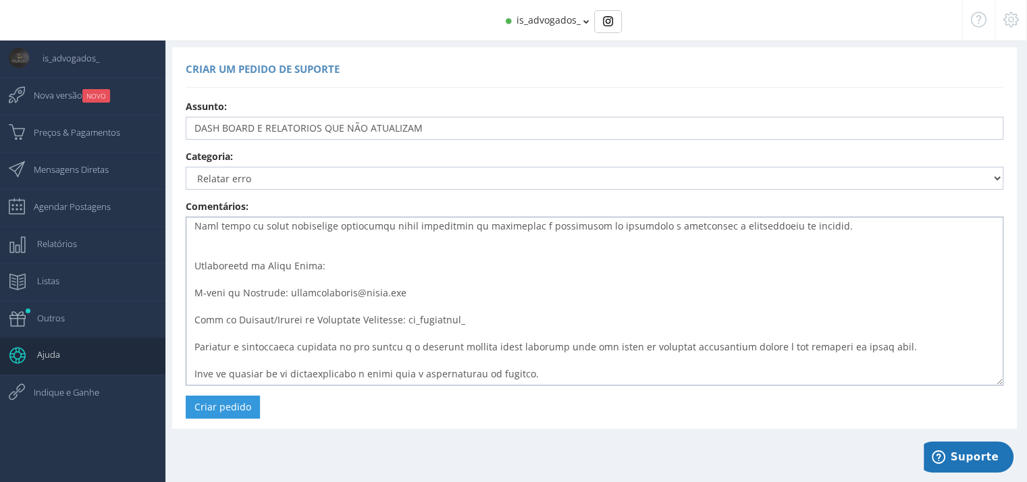
click at [284, 377] on textarea at bounding box center [595, 301] width 818 height 169
click at [229, 410] on button "Criar pedido" at bounding box center [223, 407] width 74 height 23
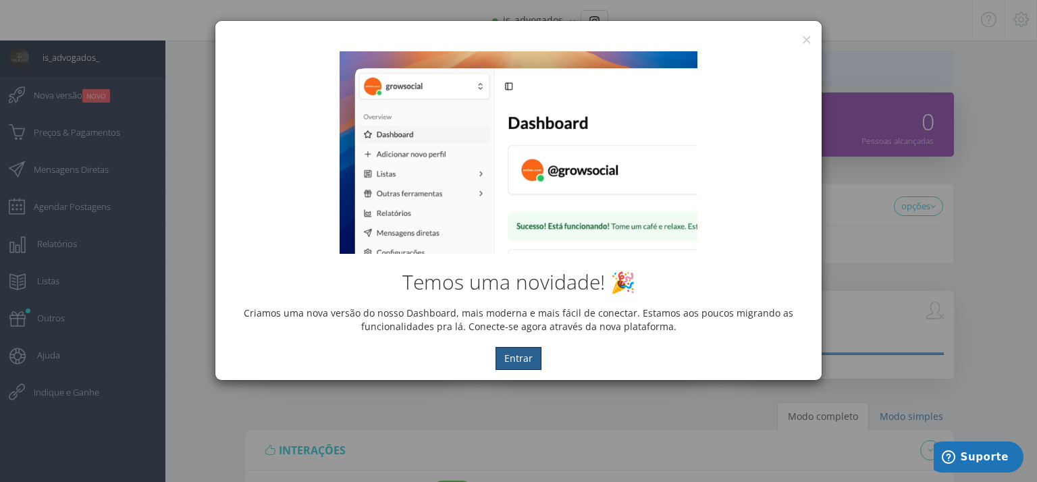
click at [1021, 21] on div "× IG Grow Social Temos uma novidade! 🎉 Criamos uma nova versão do nosso Dashboa…" at bounding box center [518, 241] width 1037 height 482
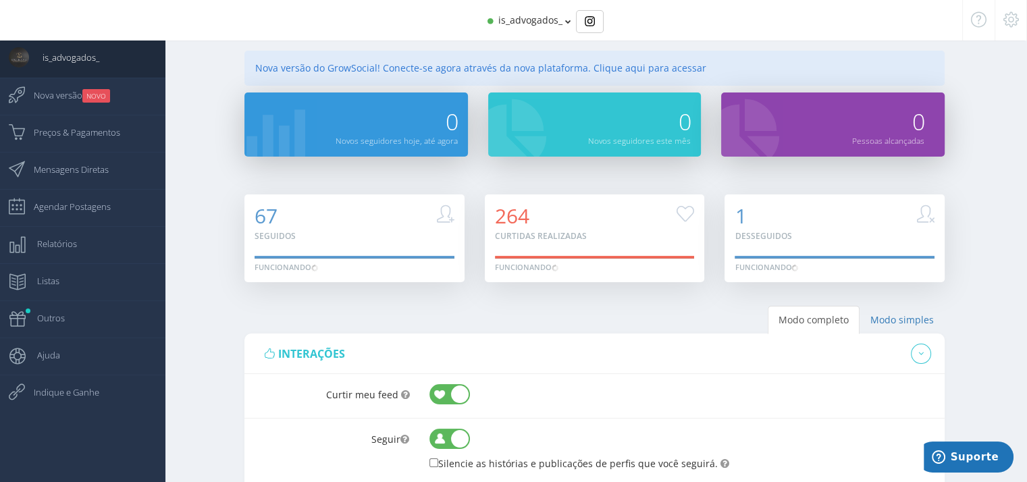
click at [1008, 21] on icon at bounding box center [1011, 19] width 16 height 9
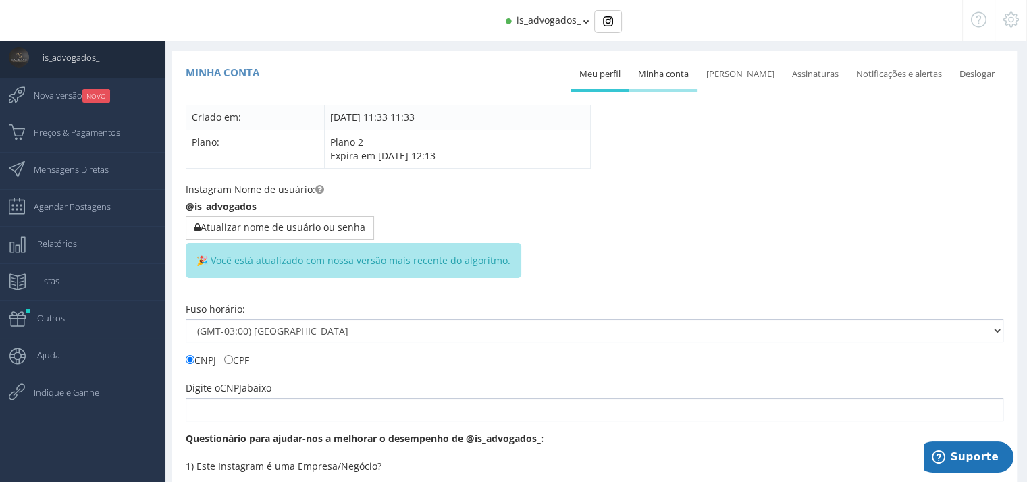
click at [670, 77] on link "Minha conta" at bounding box center [663, 74] width 68 height 30
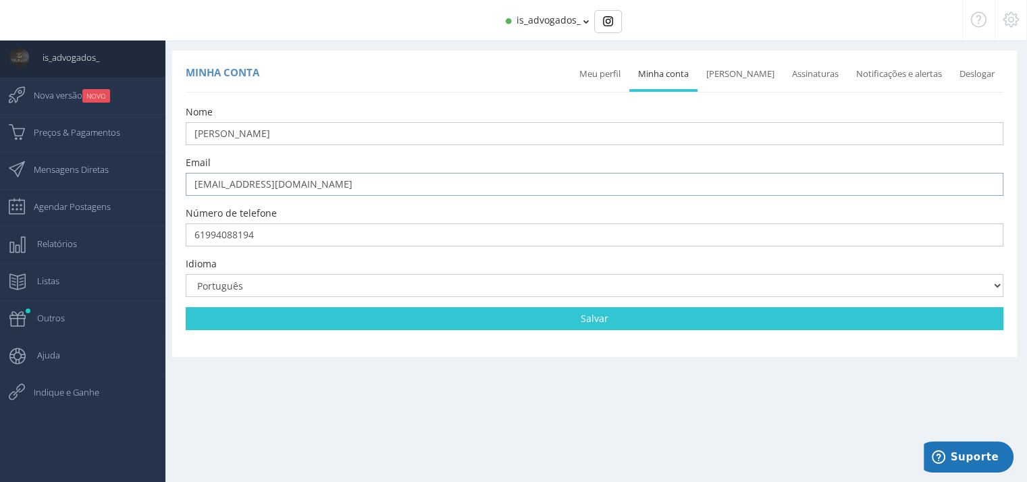
drag, startPoint x: 327, startPoint y: 178, endPoint x: 188, endPoint y: 187, distance: 138.7
click at [192, 187] on input "[EMAIL_ADDRESS][DOMAIN_NAME]" at bounding box center [595, 184] width 818 height 23
click at [588, 24] on div "is_advogados_" at bounding box center [513, 20] width 897 height 41
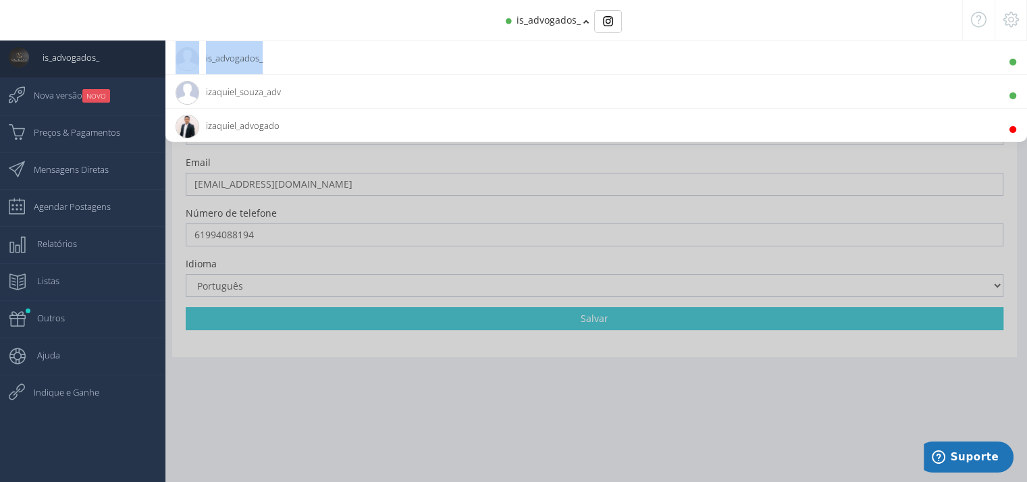
drag, startPoint x: 290, startPoint y: 56, endPoint x: 261, endPoint y: 59, distance: 28.6
click at [261, 59] on li "is_advogados_" at bounding box center [595, 58] width 861 height 34
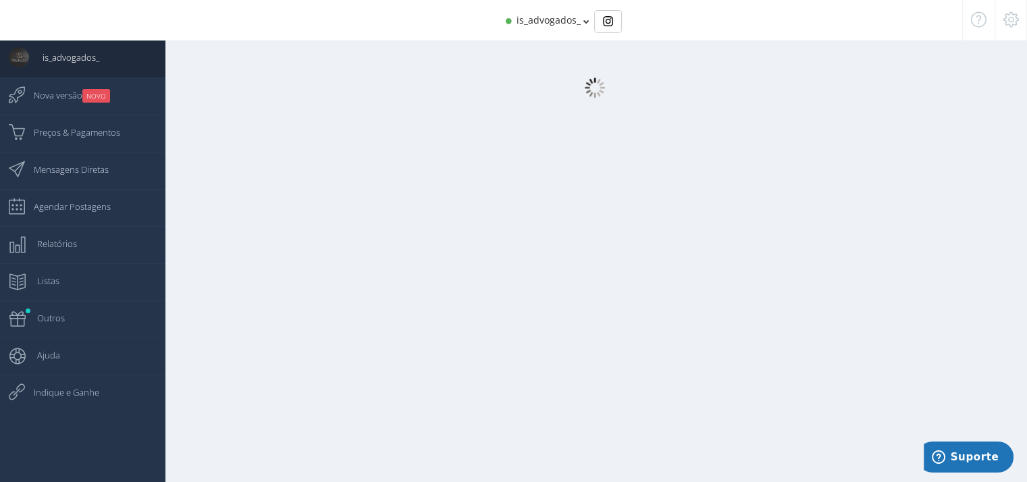
copy span "is_advogados"
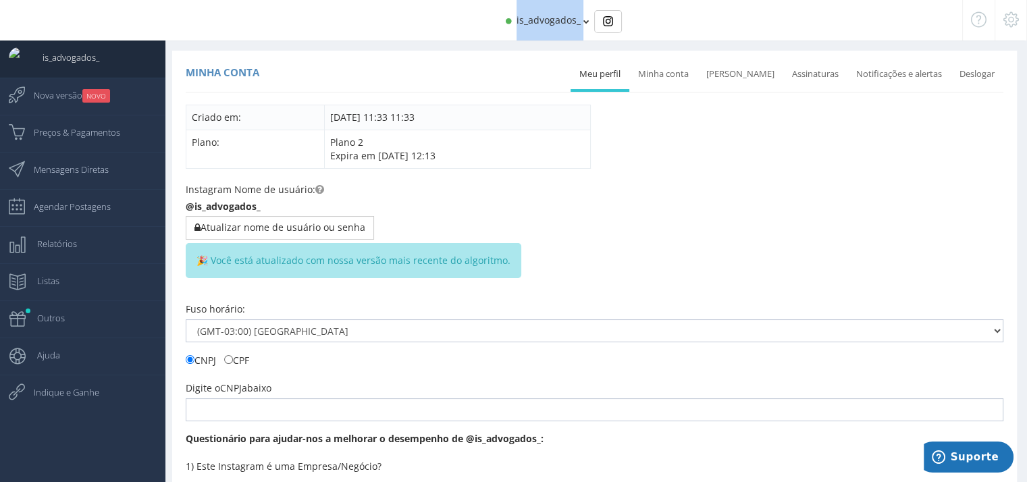
drag, startPoint x: 582, startPoint y: 27, endPoint x: 514, endPoint y: 40, distance: 69.4
click at [516, 35] on div "is_advogados_" at bounding box center [513, 20] width 897 height 41
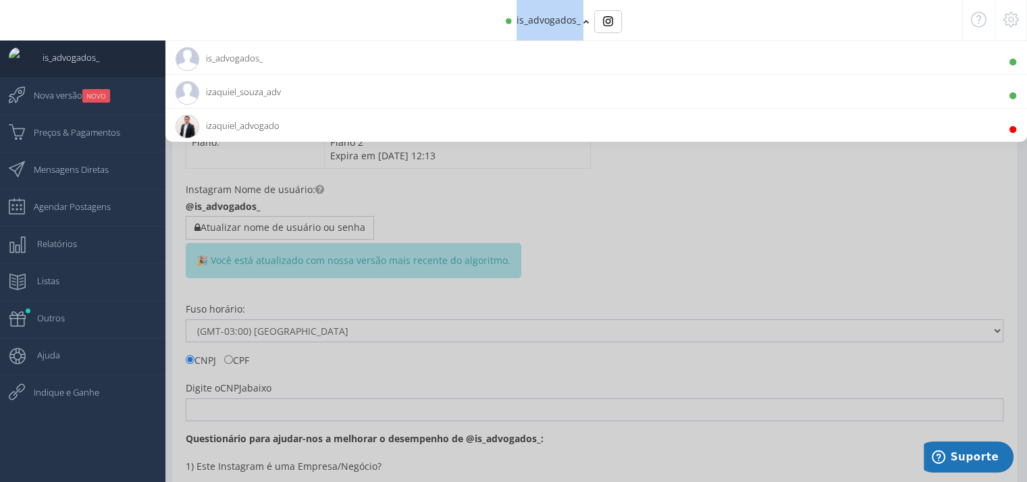
copy div "is_advogados_"
click at [662, 307] on div at bounding box center [513, 241] width 1027 height 482
click at [655, 323] on div at bounding box center [513, 241] width 1027 height 482
click at [1003, 18] on icon at bounding box center [1011, 19] width 16 height 9
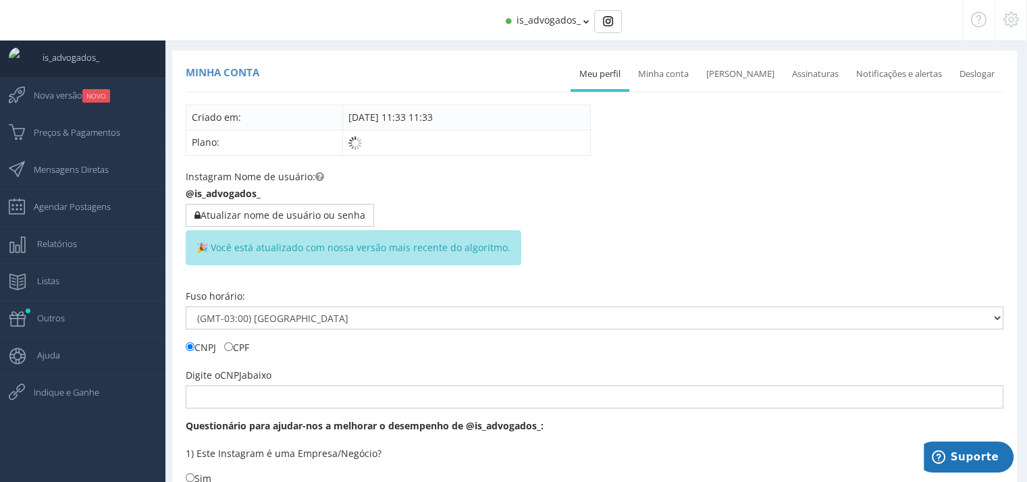
click at [546, 16] on span "is_advogados_" at bounding box center [548, 20] width 64 height 13
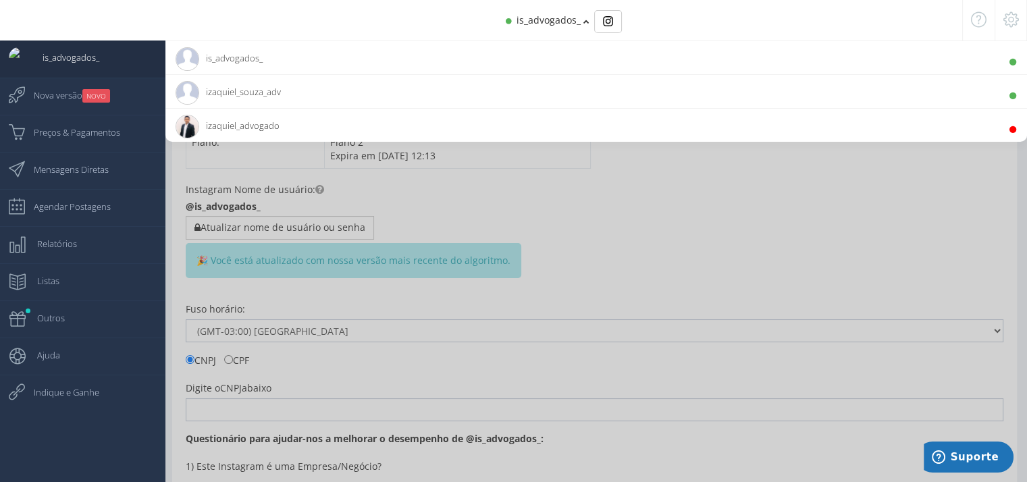
click at [67, 55] on span "is_advogados_" at bounding box center [64, 58] width 70 height 34
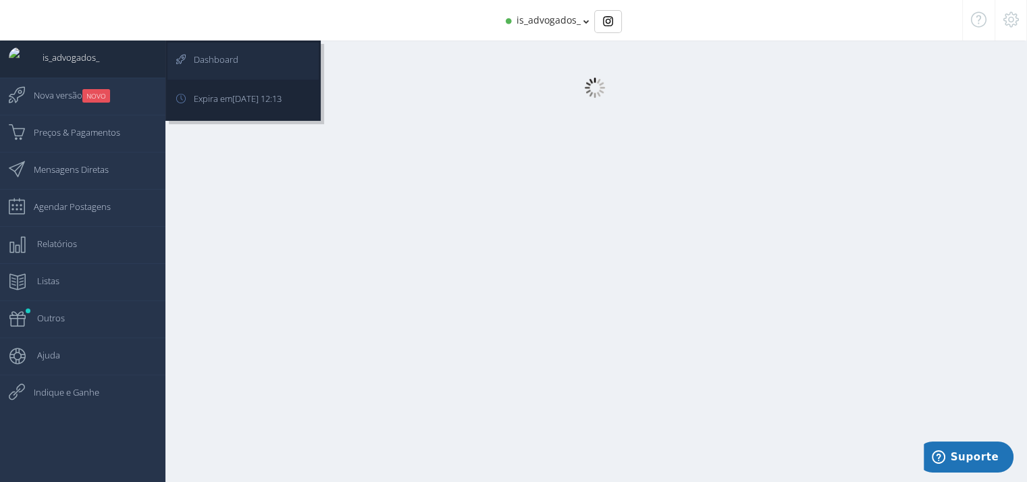
click at [201, 65] on body "is_advogados_ izaquiel_souza_adv 470 Seguidores izaquiel_advogado 10.9K Seguido…" at bounding box center [513, 248] width 1027 height 496
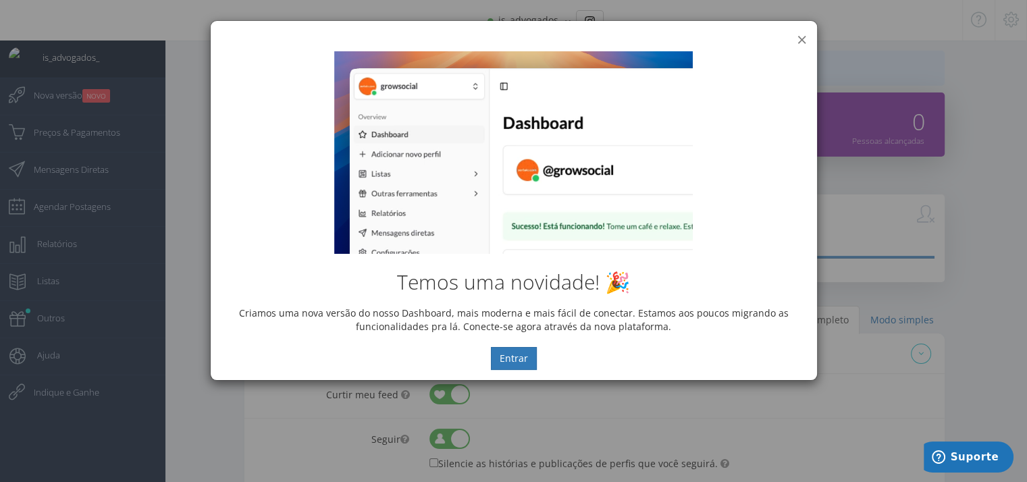
click at [802, 37] on button "×" at bounding box center [802, 39] width 10 height 18
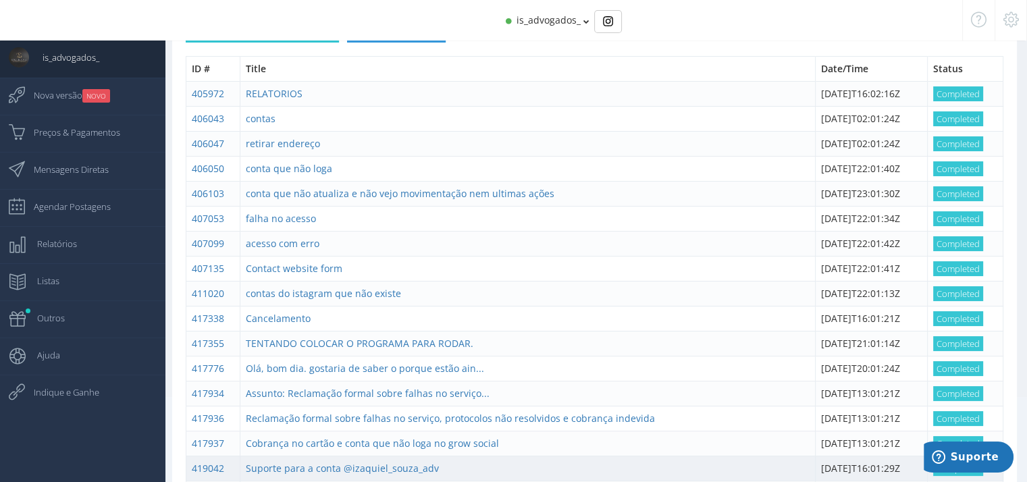
scroll to position [188, 0]
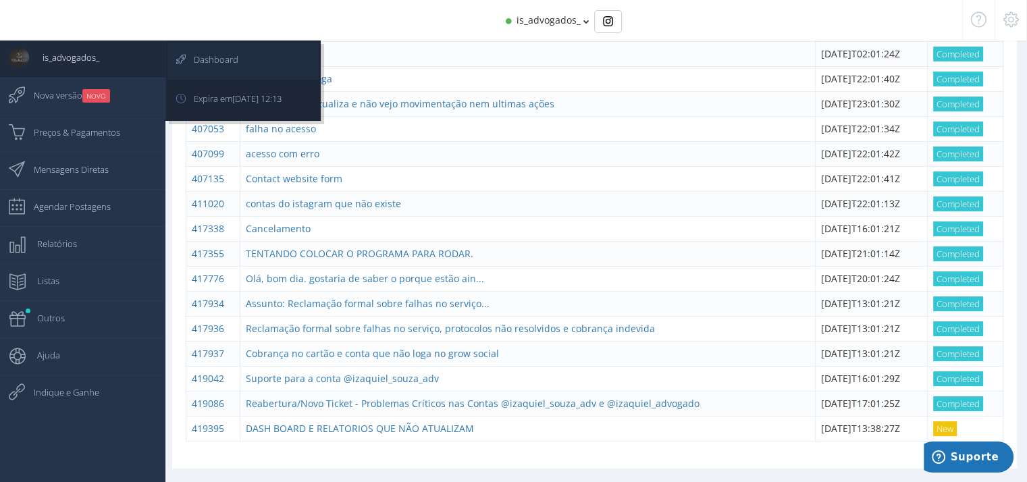
click at [223, 45] on span "Dashboard" at bounding box center [209, 60] width 58 height 34
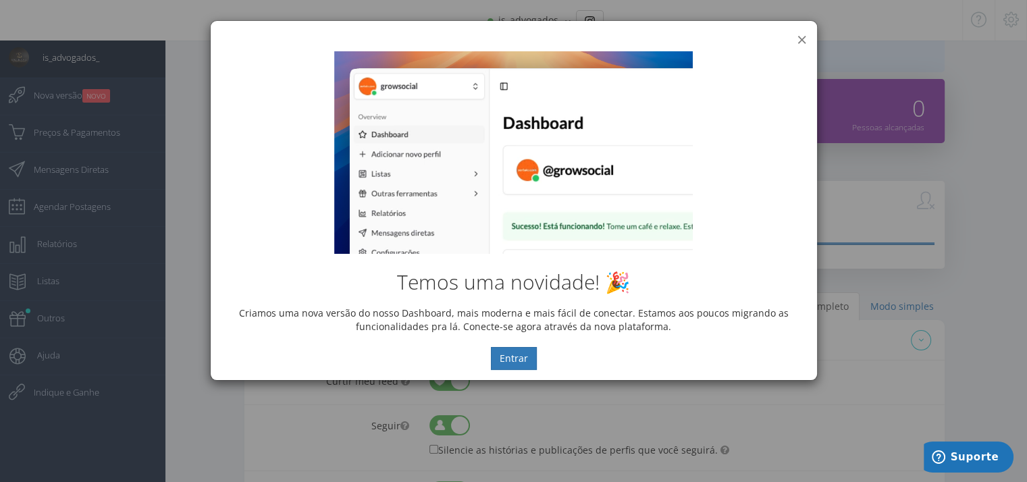
click at [805, 39] on button "×" at bounding box center [802, 39] width 10 height 18
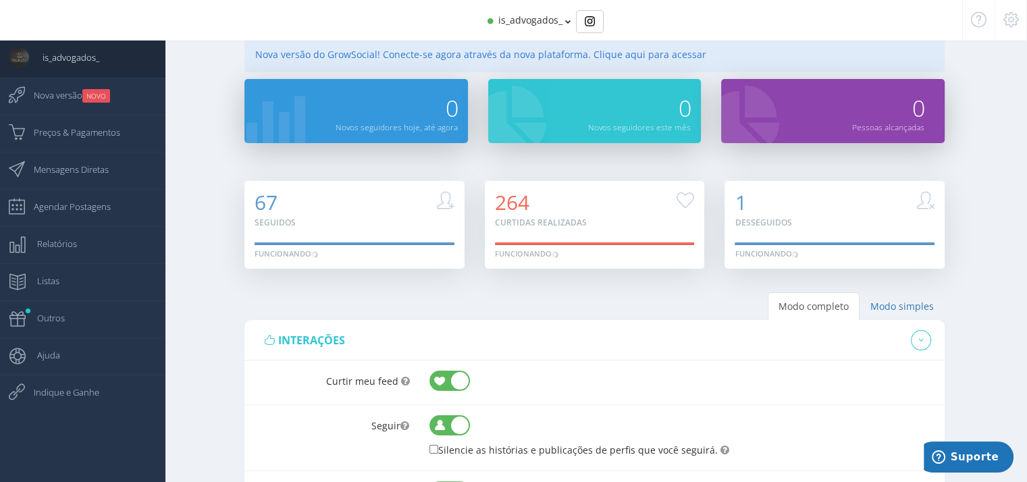
scroll to position [81, 0]
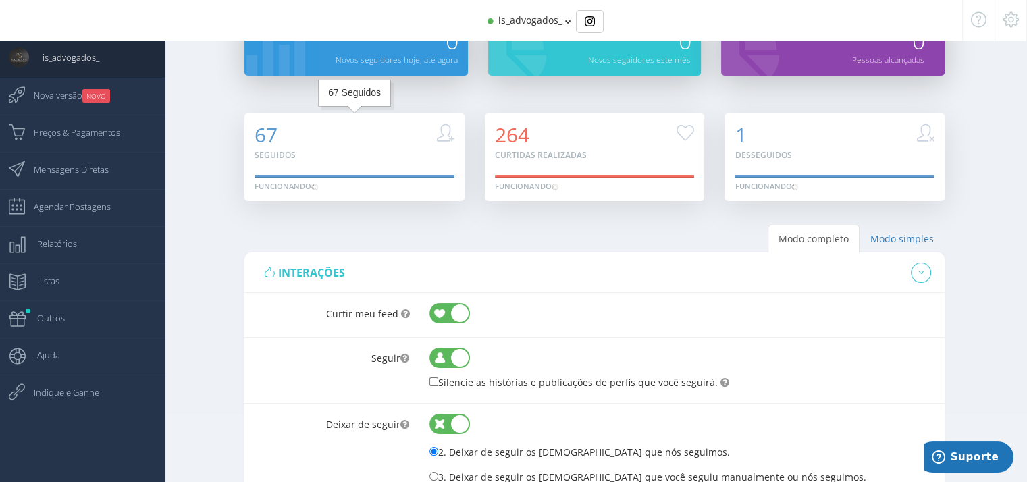
click at [359, 139] on div "67 Seguidos" at bounding box center [355, 143] width 200 height 38
click at [687, 128] on icon at bounding box center [685, 132] width 18 height 9
click at [811, 134] on div "1 Desseguidos" at bounding box center [835, 143] width 200 height 38
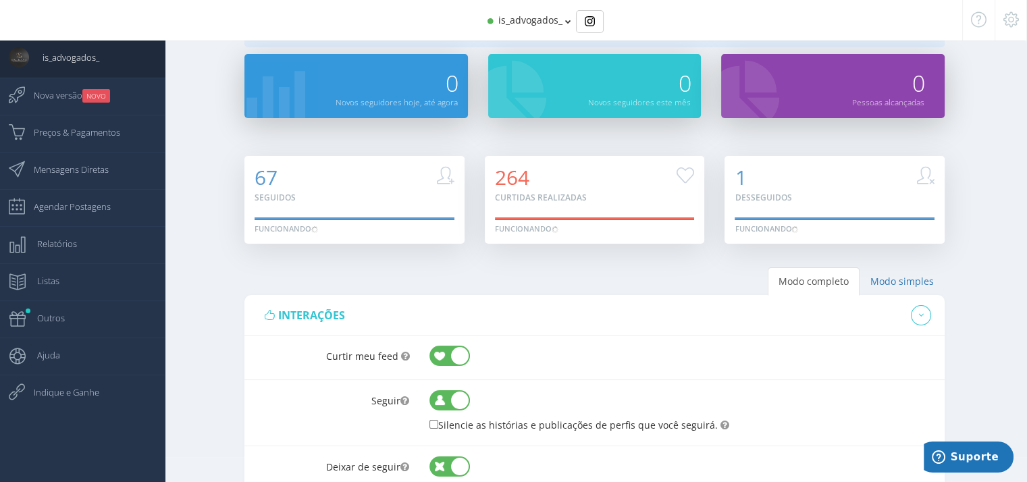
scroll to position [0, 0]
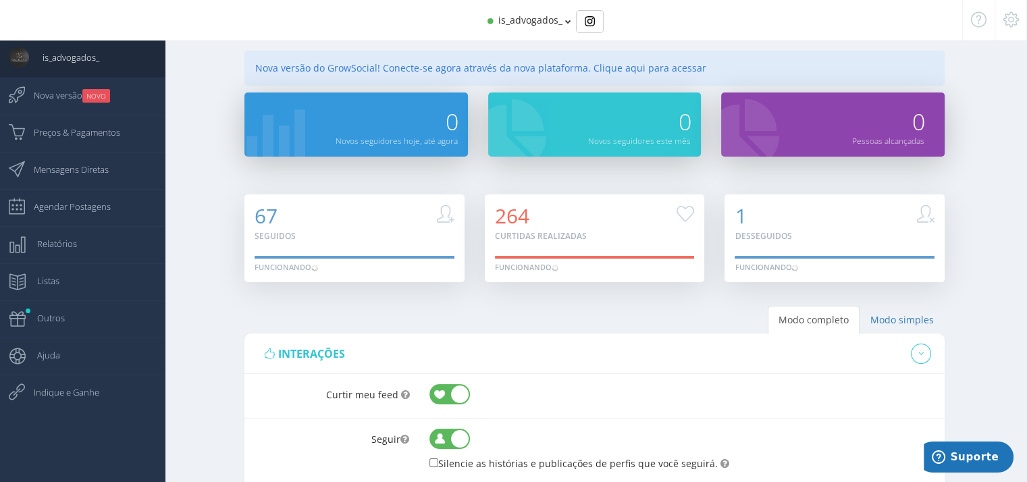
click at [1003, 24] on icon at bounding box center [1011, 19] width 16 height 9
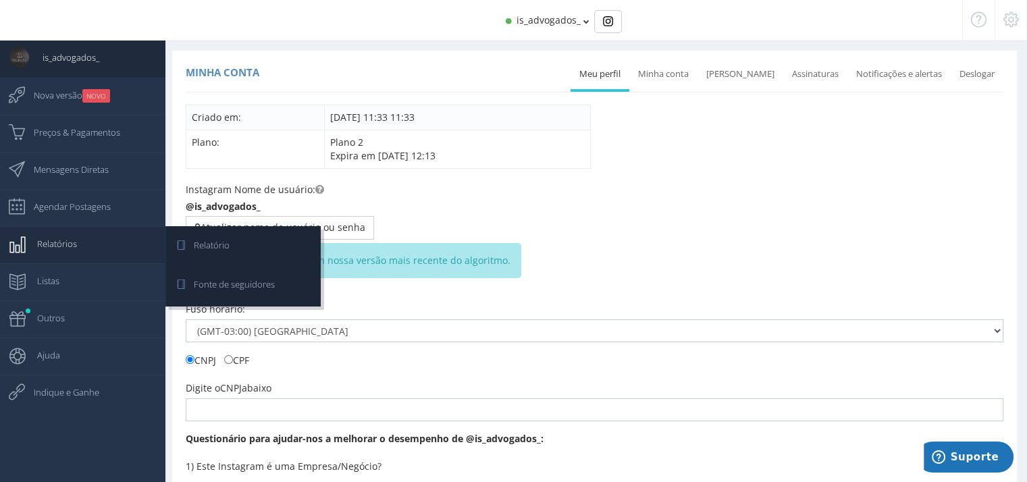
click at [62, 256] on span "Relatórios" at bounding box center [50, 244] width 53 height 34
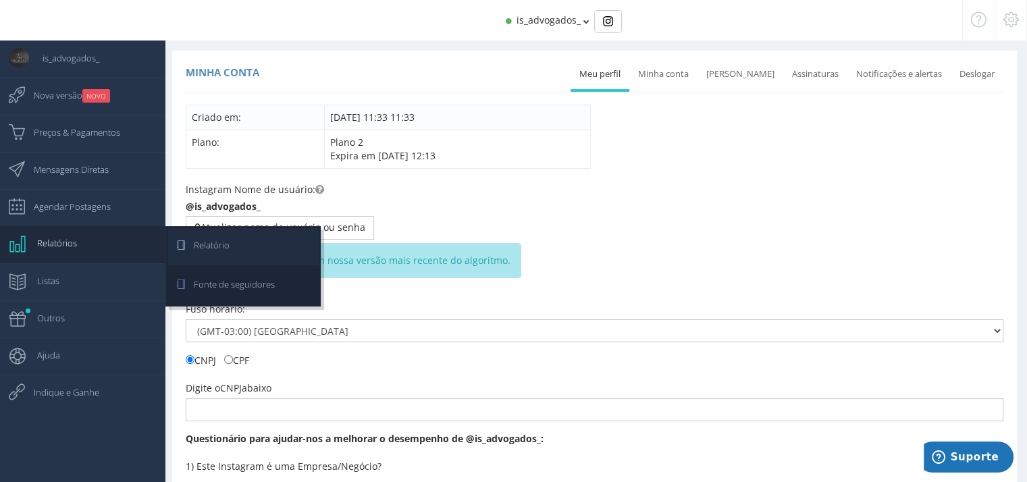
click at [211, 248] on span "Relatório" at bounding box center [204, 245] width 49 height 34
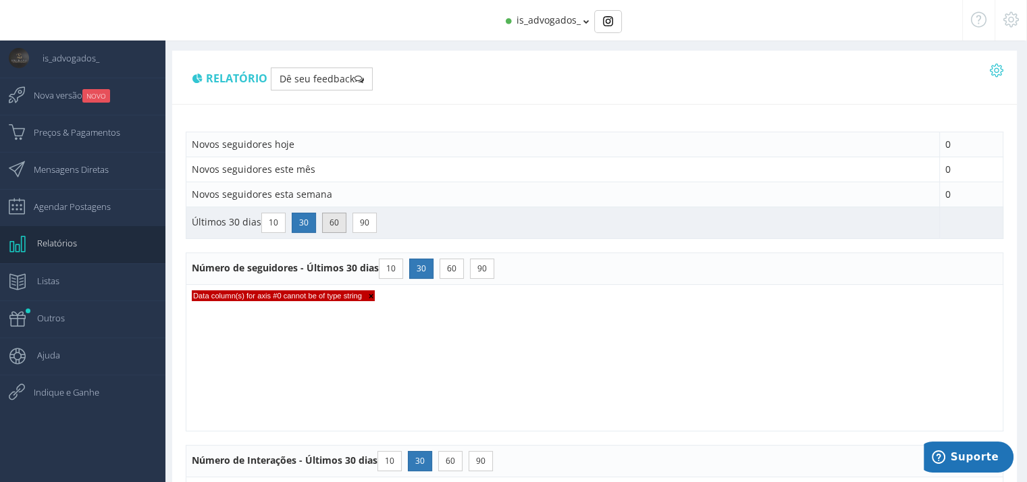
click at [327, 223] on button "60" at bounding box center [334, 223] width 24 height 20
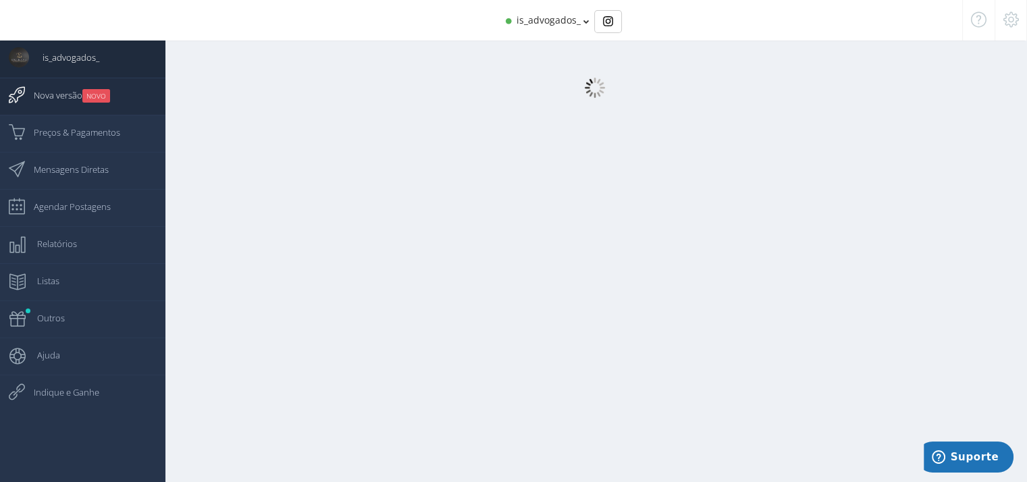
click at [95, 101] on small "NOVO" at bounding box center [96, 96] width 28 height 14
